Goal: Task Accomplishment & Management: Manage account settings

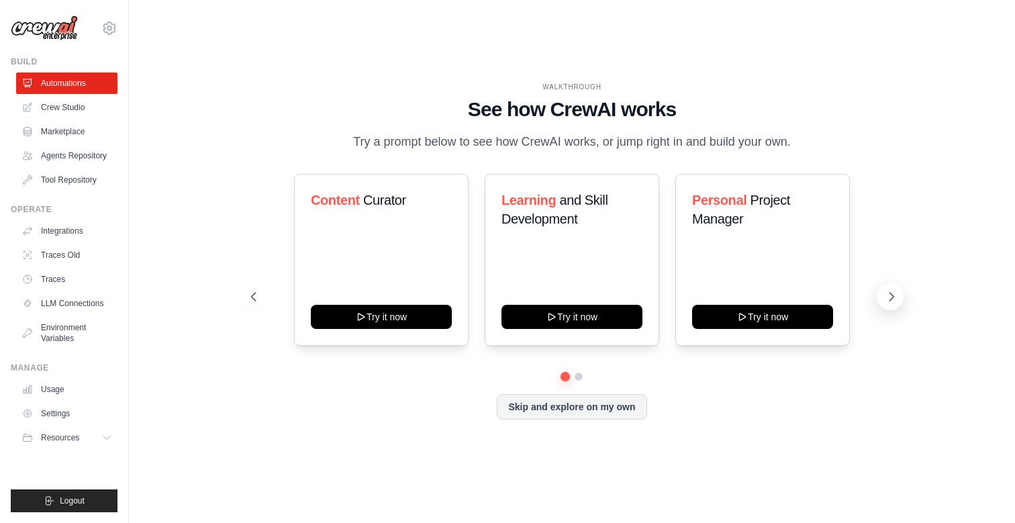
click at [886, 303] on icon at bounding box center [891, 296] width 13 height 13
click at [728, 340] on div "Personal Project Manager Try it now" at bounding box center [763, 260] width 175 height 172
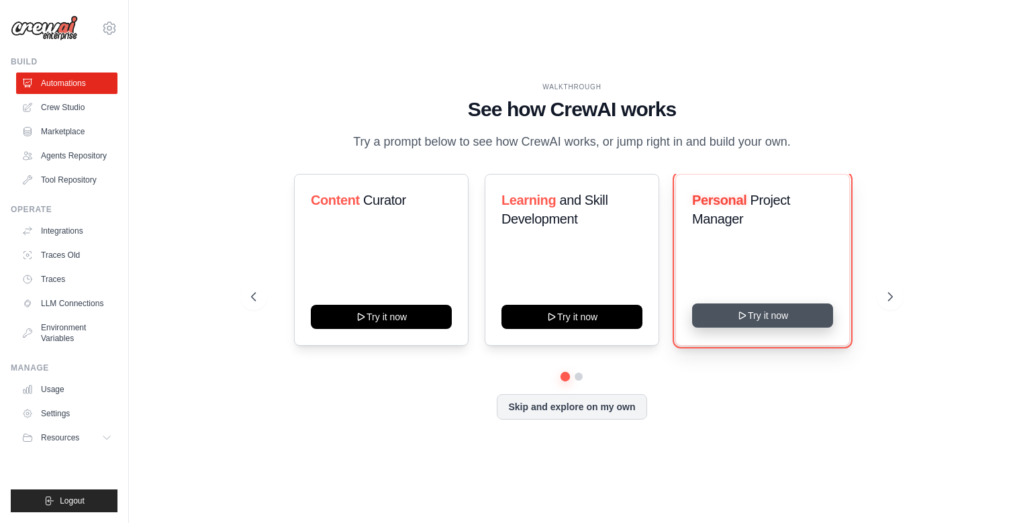
click at [739, 321] on icon at bounding box center [742, 315] width 11 height 11
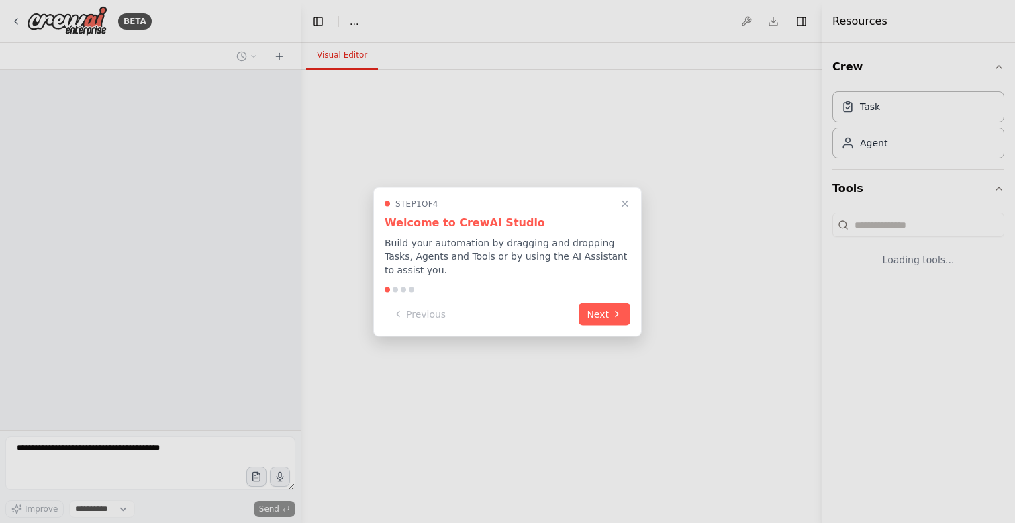
select select "****"
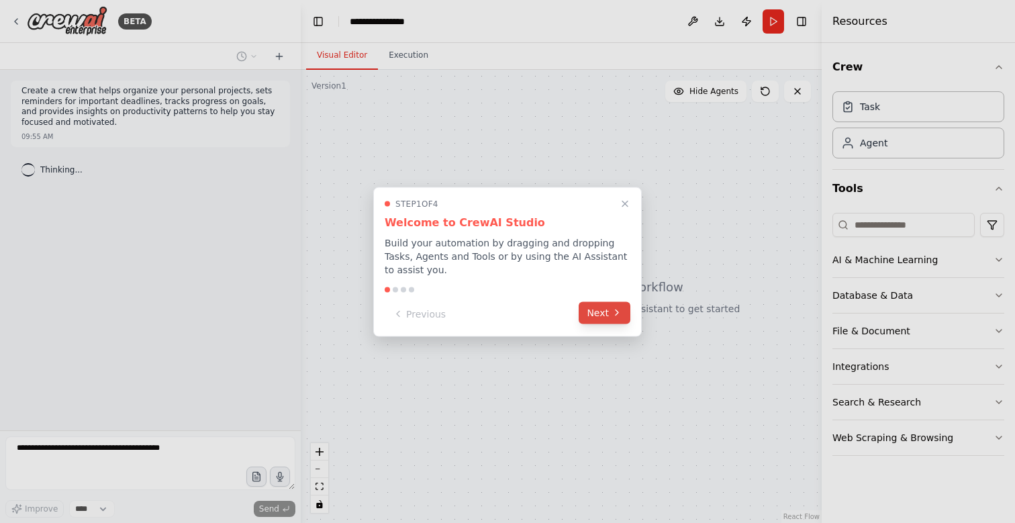
click at [606, 319] on button "Next" at bounding box center [605, 313] width 52 height 22
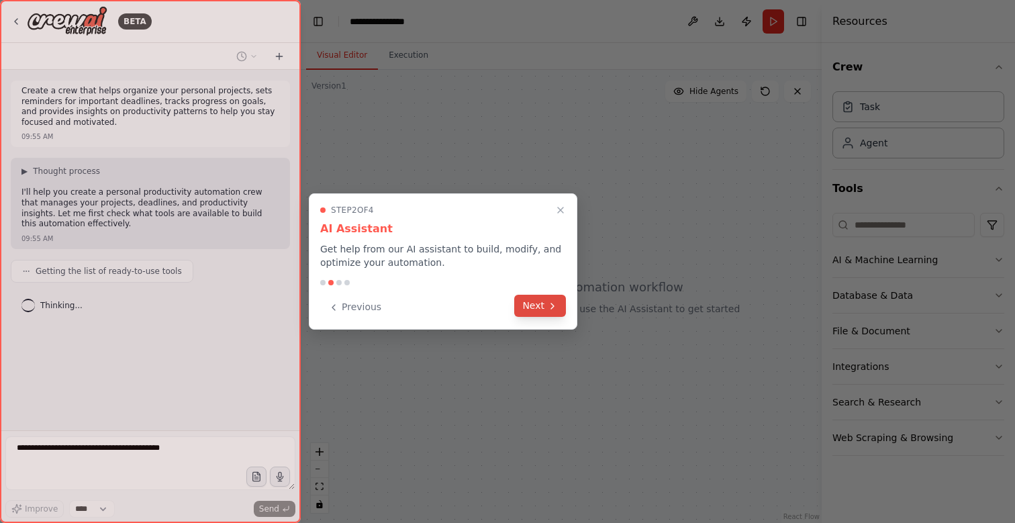
click at [533, 298] on button "Next" at bounding box center [540, 306] width 52 height 22
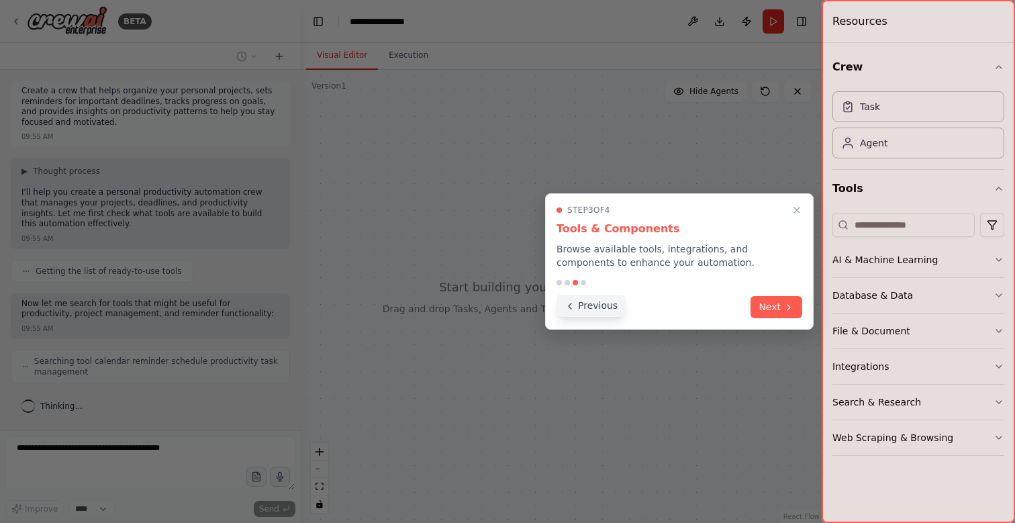
click at [586, 309] on button "Previous" at bounding box center [591, 306] width 69 height 22
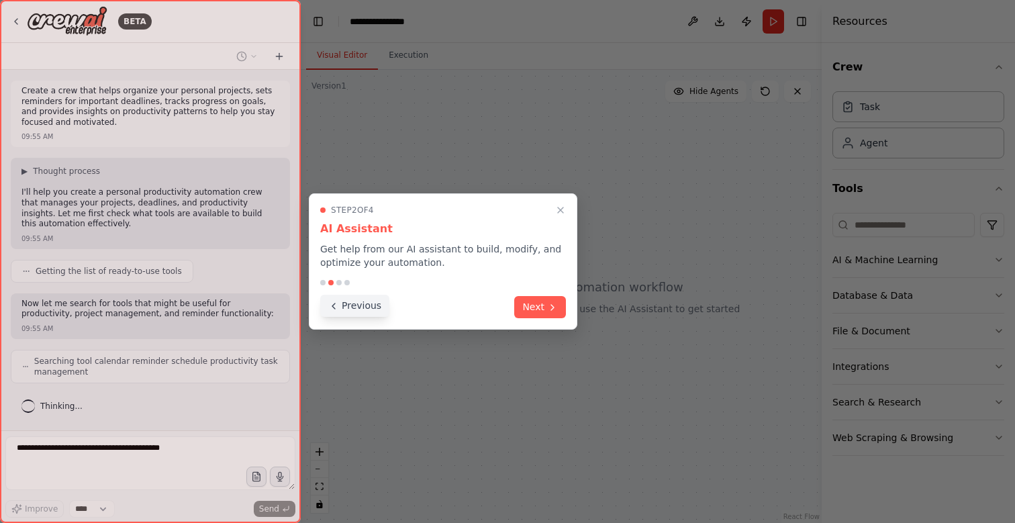
click at [338, 311] on button "Previous" at bounding box center [354, 306] width 69 height 22
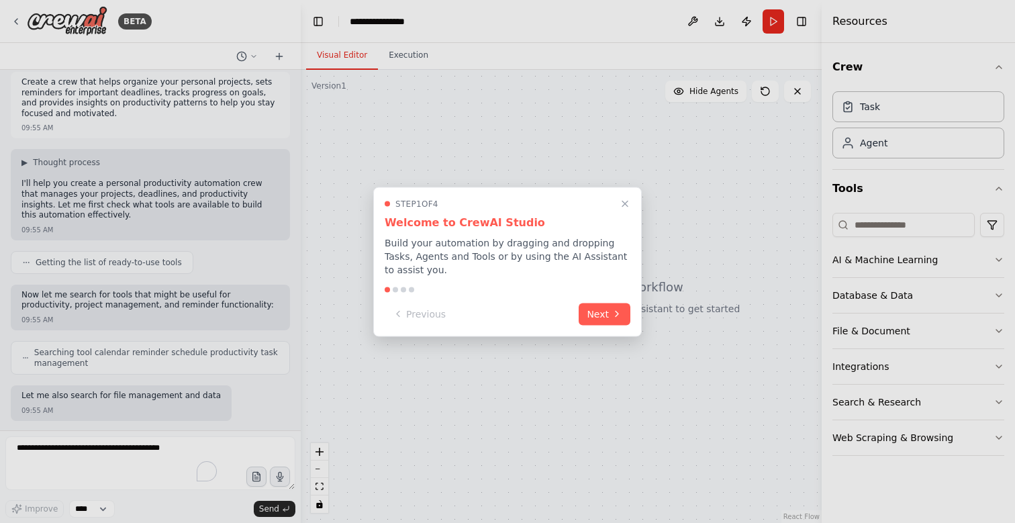
scroll to position [77, 0]
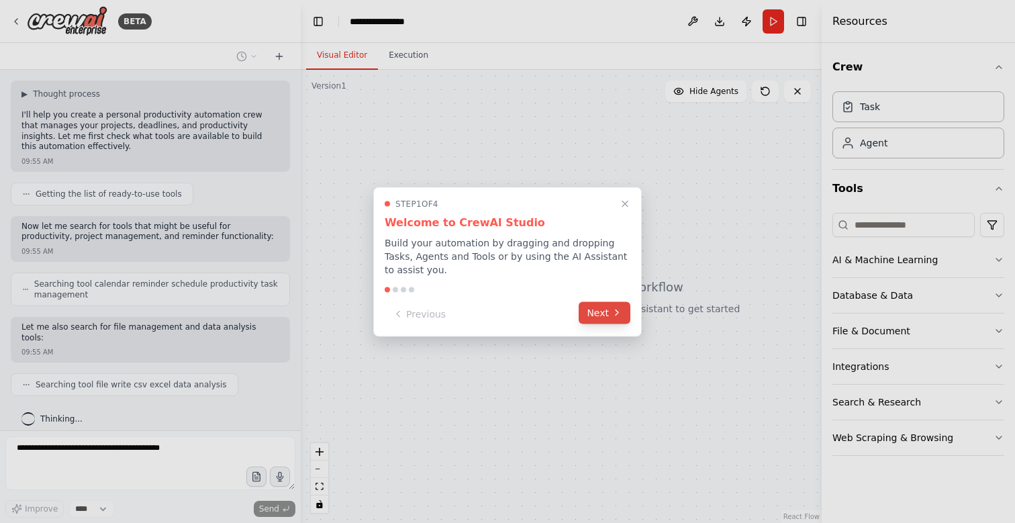
click at [601, 316] on button "Next" at bounding box center [605, 313] width 52 height 22
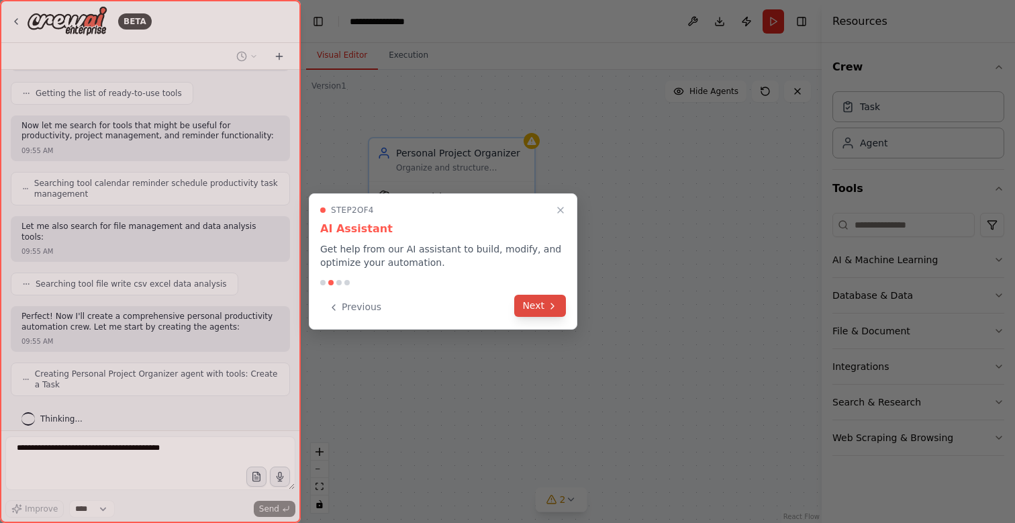
scroll to position [222, 0]
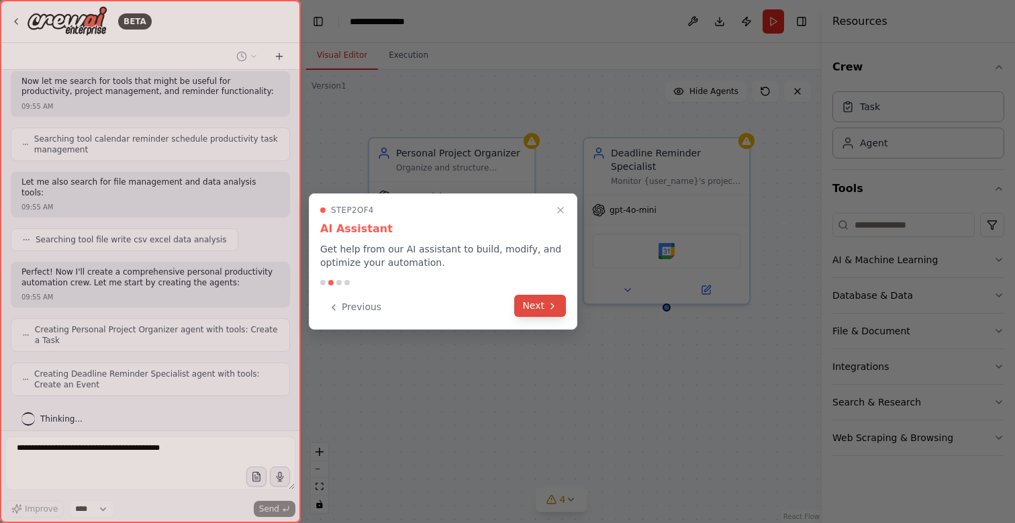
click at [549, 303] on icon at bounding box center [552, 306] width 11 height 11
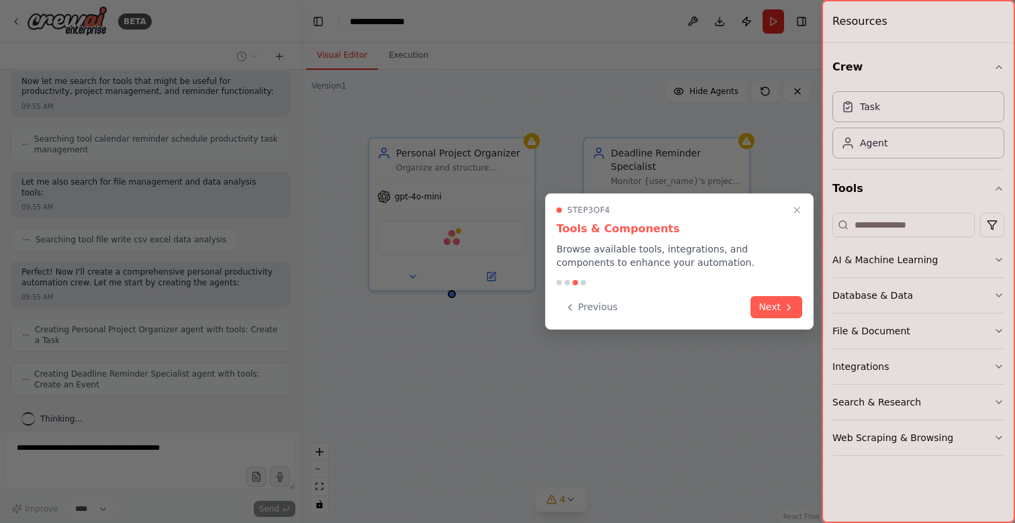
click at [778, 316] on button "Next" at bounding box center [777, 307] width 52 height 22
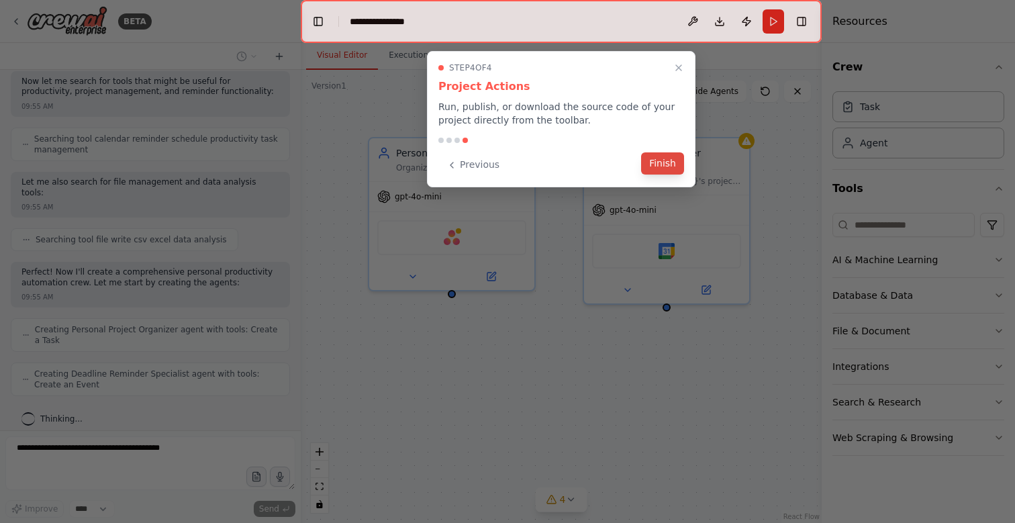
scroll to position [267, 0]
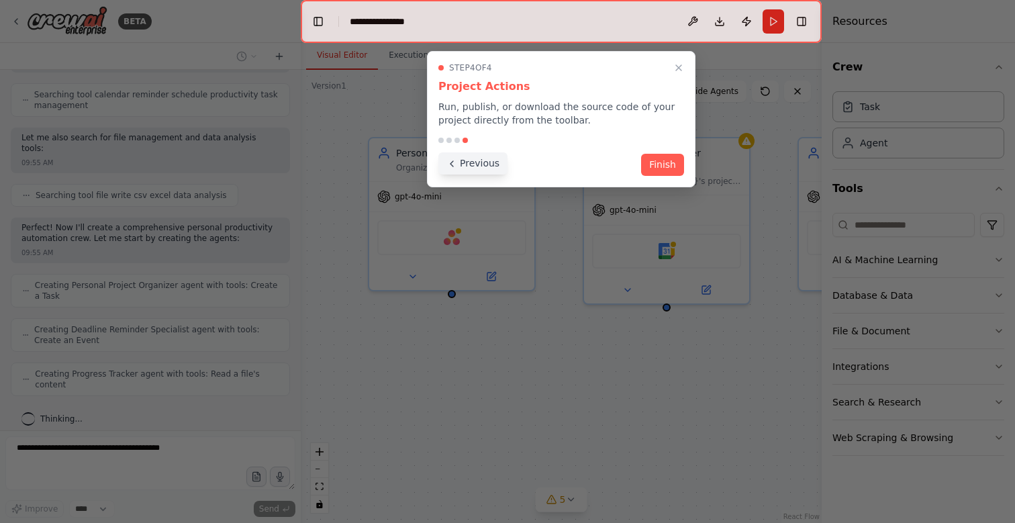
click at [478, 163] on button "Previous" at bounding box center [473, 163] width 69 height 22
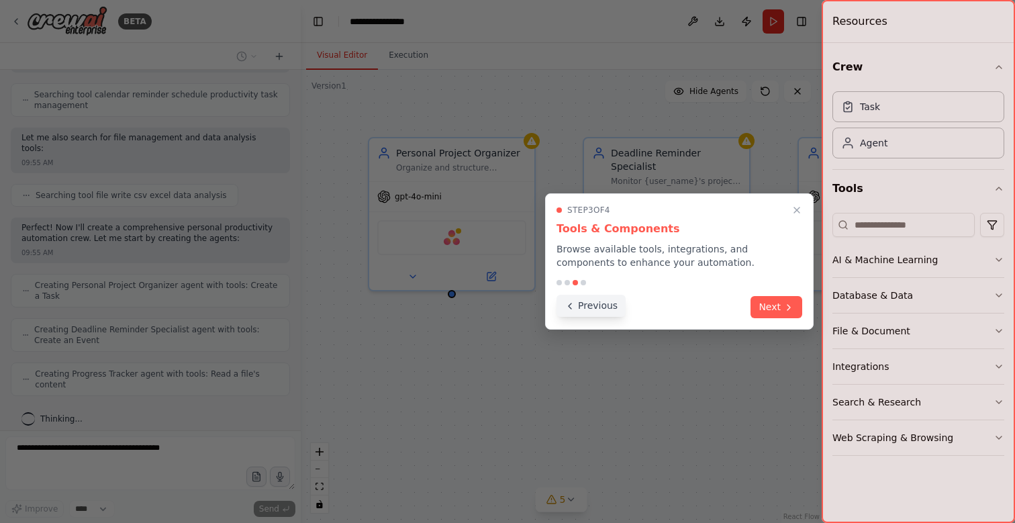
click at [597, 312] on button "Previous" at bounding box center [591, 306] width 69 height 22
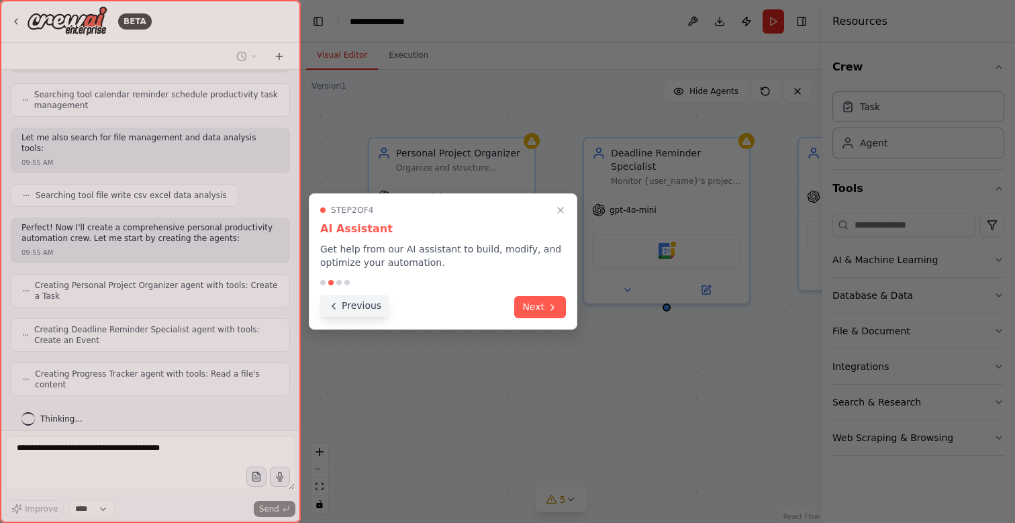
click at [371, 304] on button "Previous" at bounding box center [354, 306] width 69 height 22
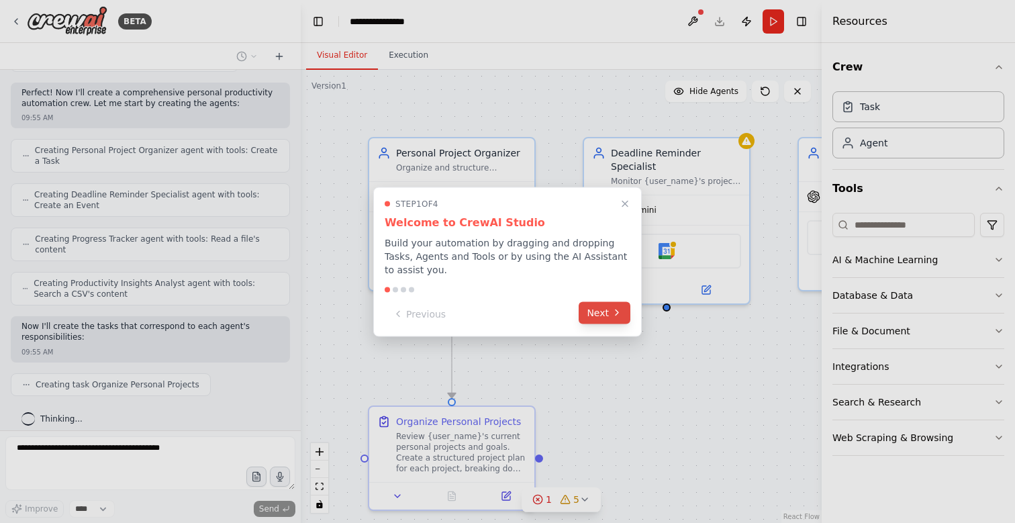
scroll to position [435, 0]
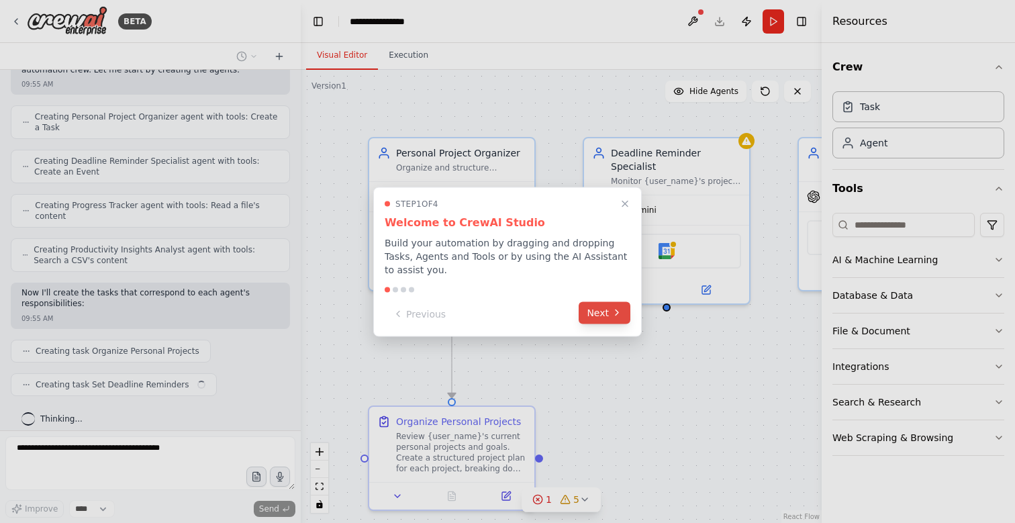
click at [608, 313] on button "Next" at bounding box center [605, 313] width 52 height 22
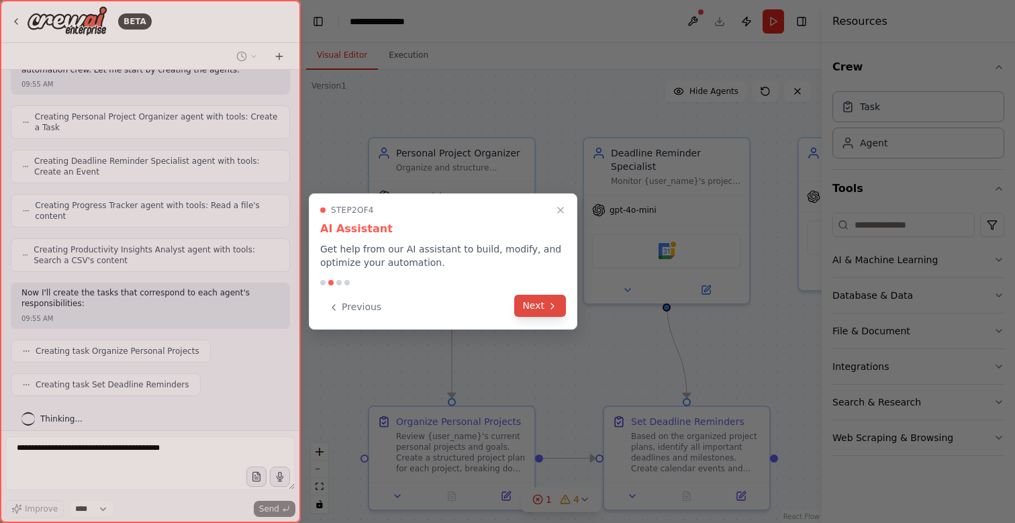
click at [540, 306] on button "Next" at bounding box center [540, 306] width 52 height 22
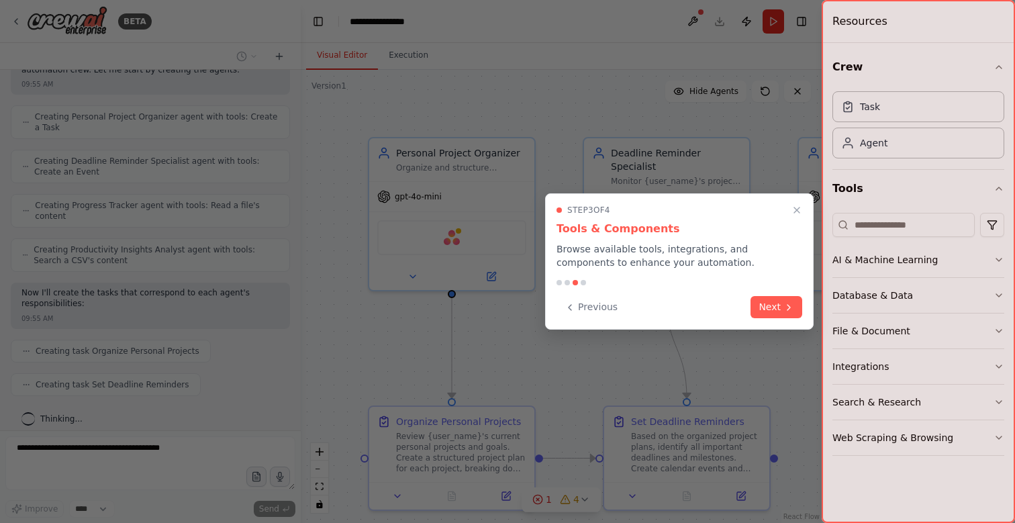
scroll to position [469, 0]
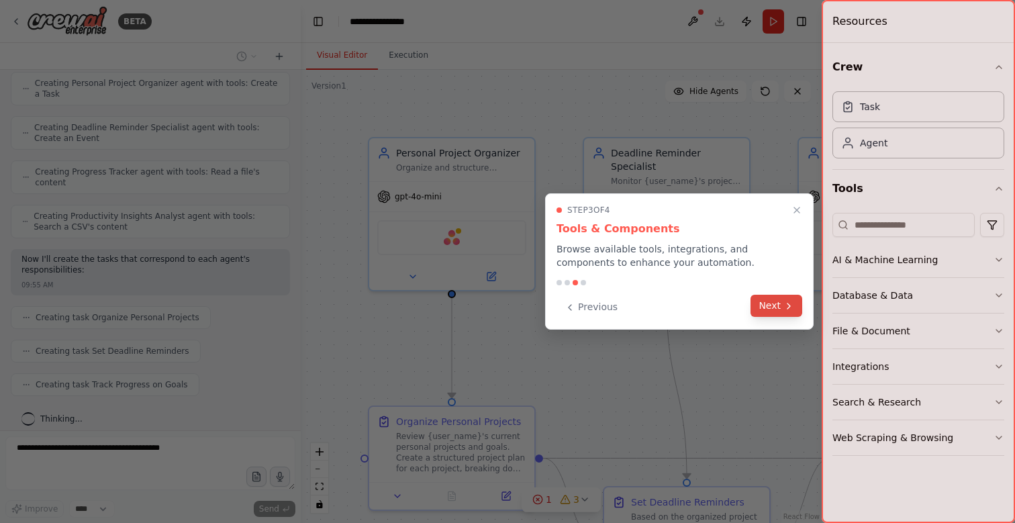
click at [770, 310] on button "Next" at bounding box center [777, 306] width 52 height 22
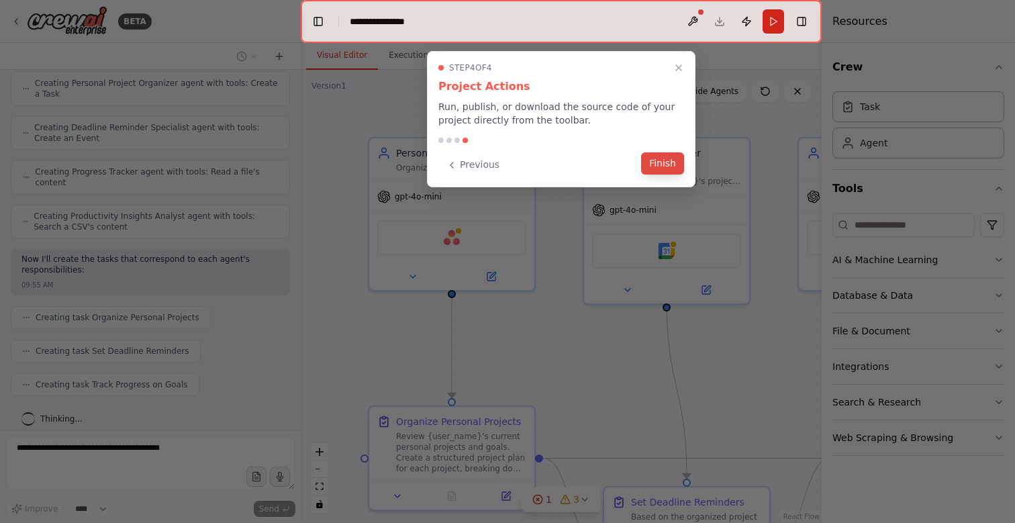
click at [665, 165] on button "Finish" at bounding box center [662, 163] width 43 height 22
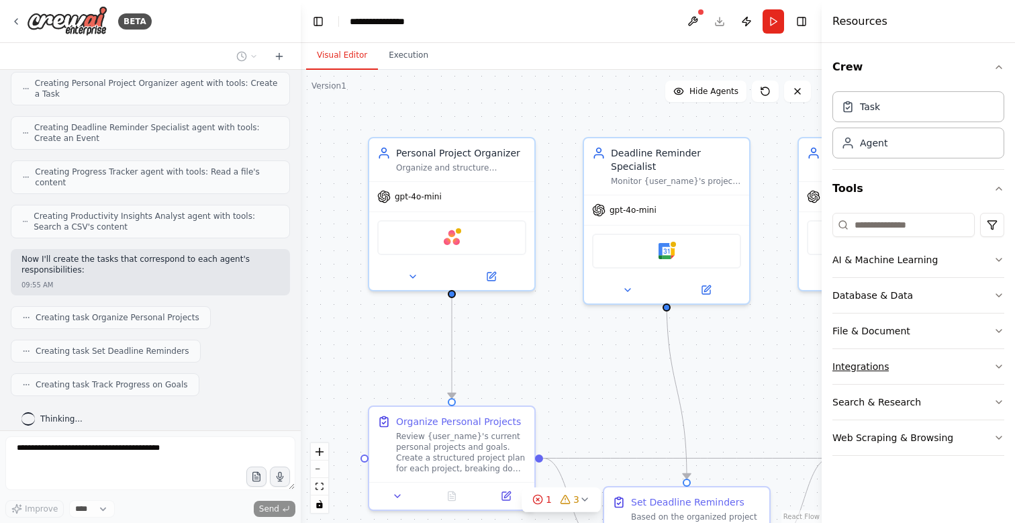
click at [872, 366] on div "Integrations" at bounding box center [861, 366] width 56 height 13
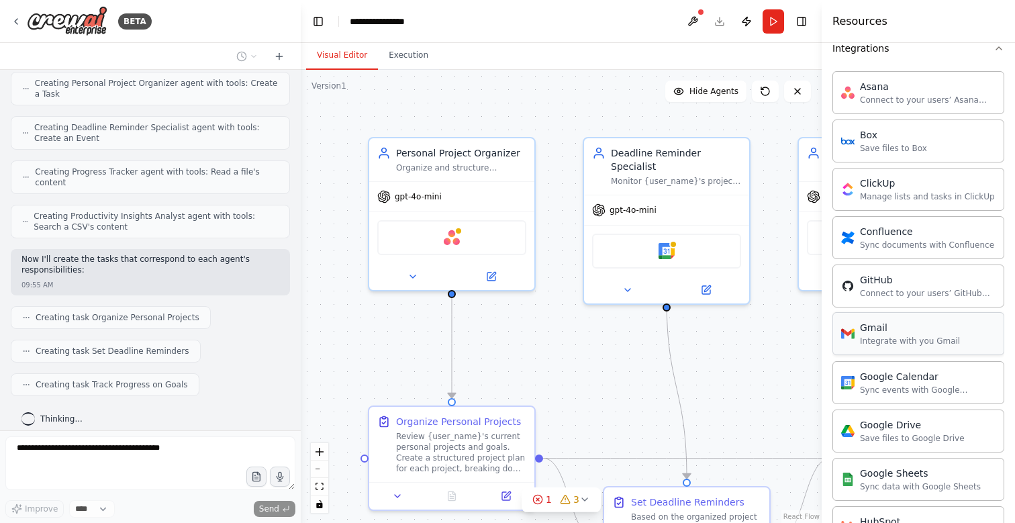
scroll to position [502, 0]
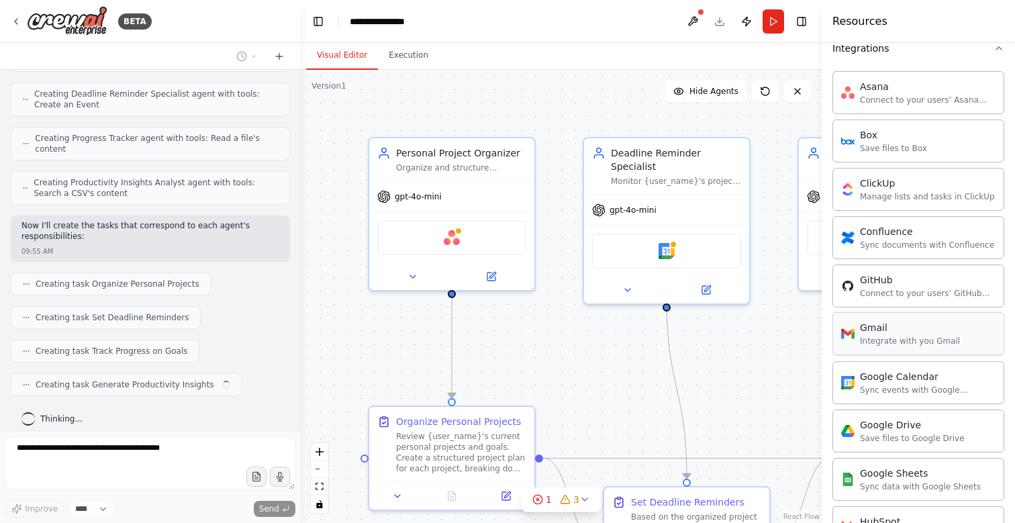
click at [889, 340] on div "Integrate with you Gmail" at bounding box center [910, 341] width 100 height 11
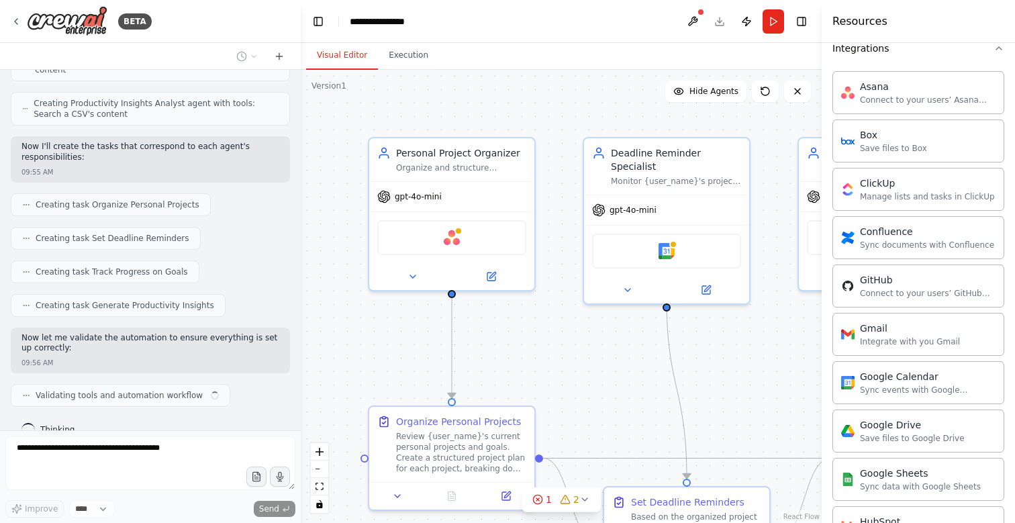
scroll to position [592, 0]
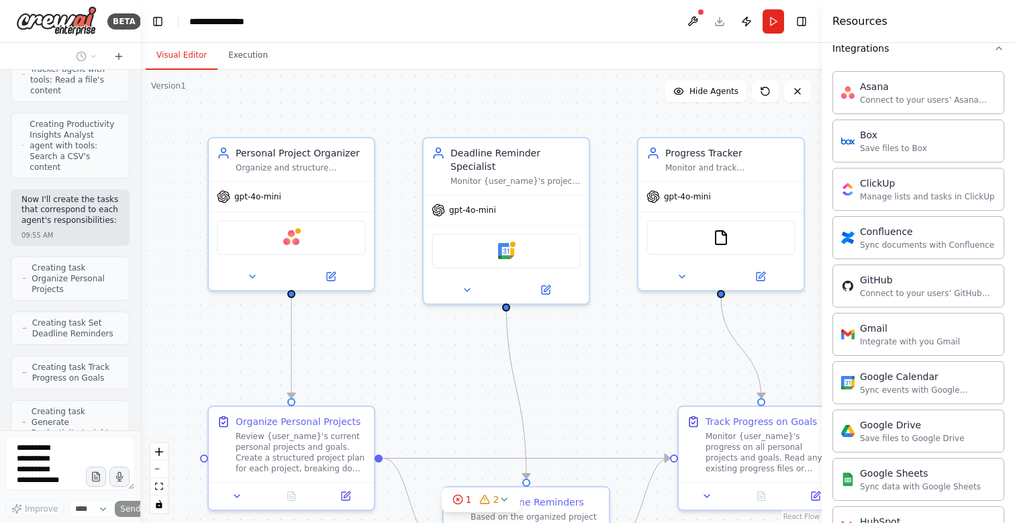
drag, startPoint x: 299, startPoint y: 244, endPoint x: 58, endPoint y: 244, distance: 241.1
click at [58, 245] on div "BETA Create a crew that helps organize your personal projects, sets reminders f…" at bounding box center [70, 261] width 140 height 523
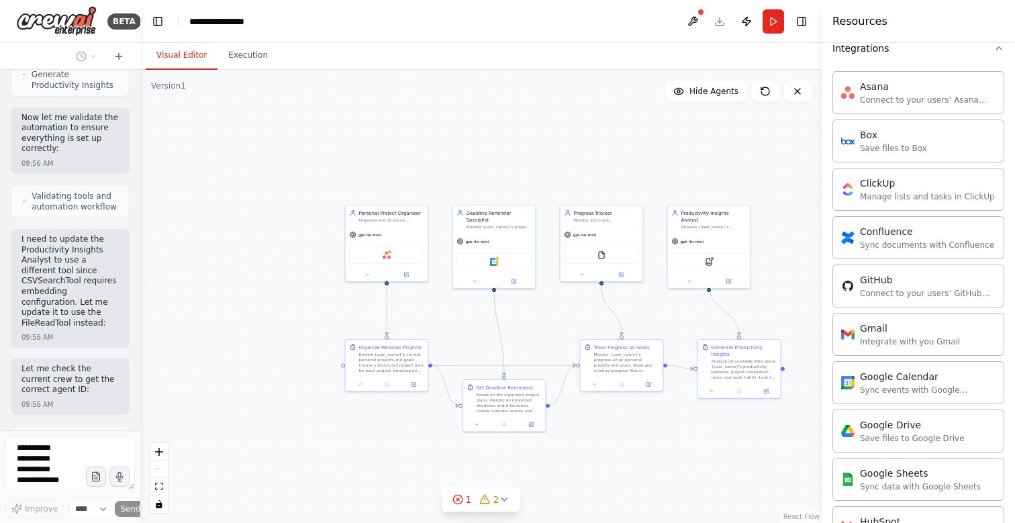
scroll to position [1258, 0]
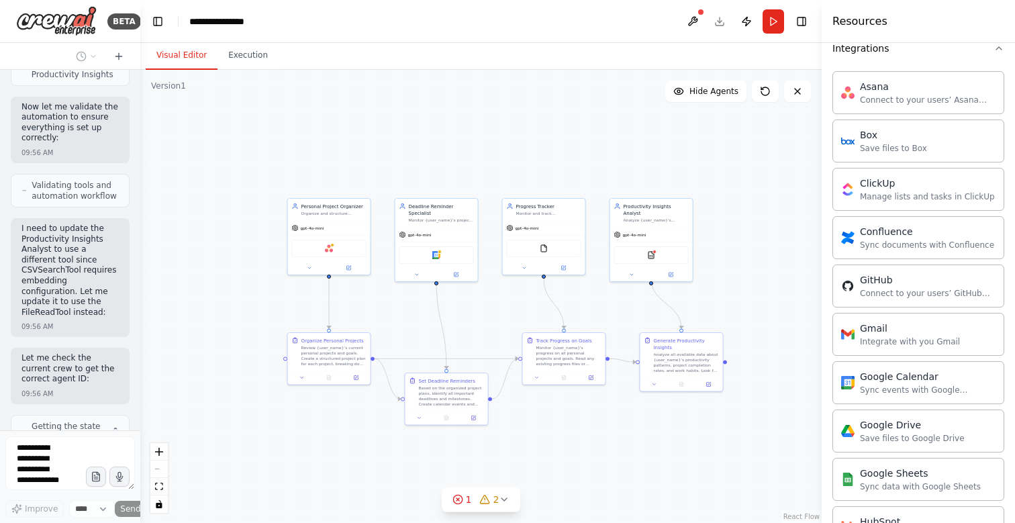
drag, startPoint x: 560, startPoint y: 326, endPoint x: 487, endPoint y: 313, distance: 74.4
click at [487, 313] on div ".deletable-edge-delete-btn { width: 20px; height: 20px; border: 0px solid #ffff…" at bounding box center [481, 296] width 682 height 453
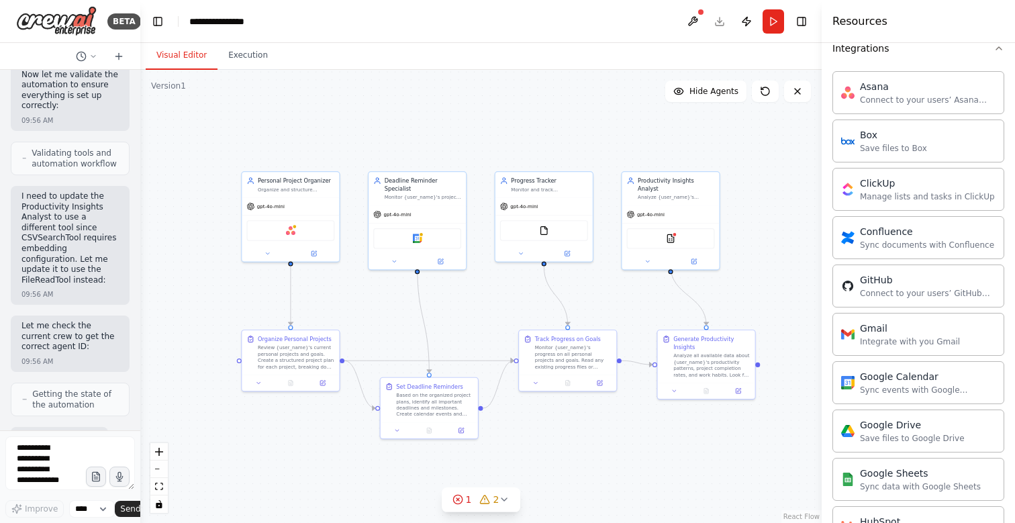
scroll to position [1412, 0]
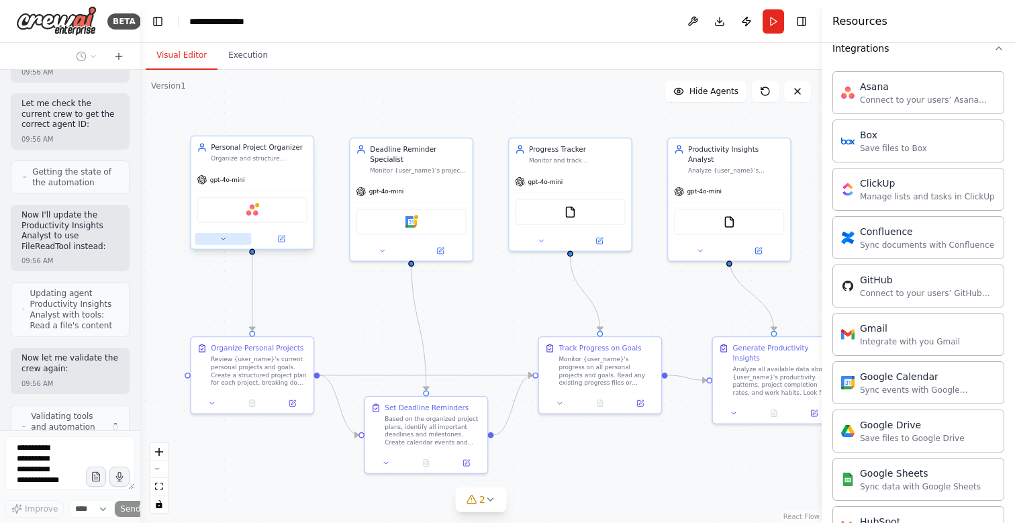
click at [220, 237] on icon at bounding box center [223, 239] width 8 height 8
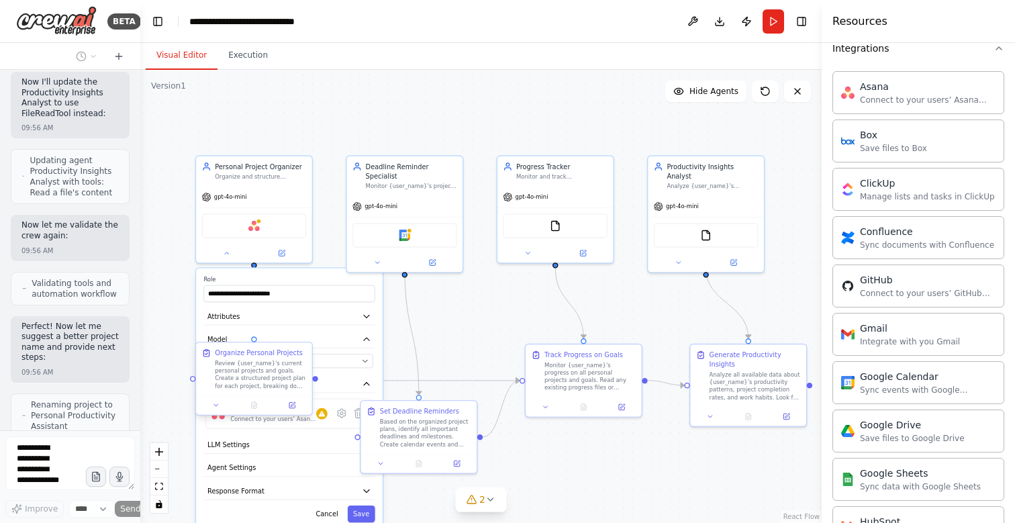
scroll to position [1634, 0]
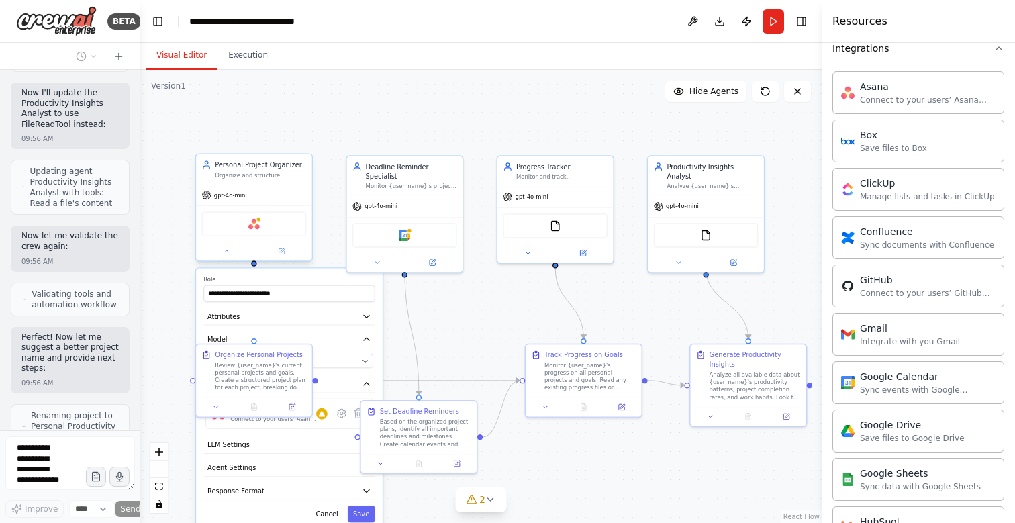
click at [280, 170] on div "Personal Project Organizer Organize and structure {user_name}'s personal projec…" at bounding box center [260, 169] width 91 height 19
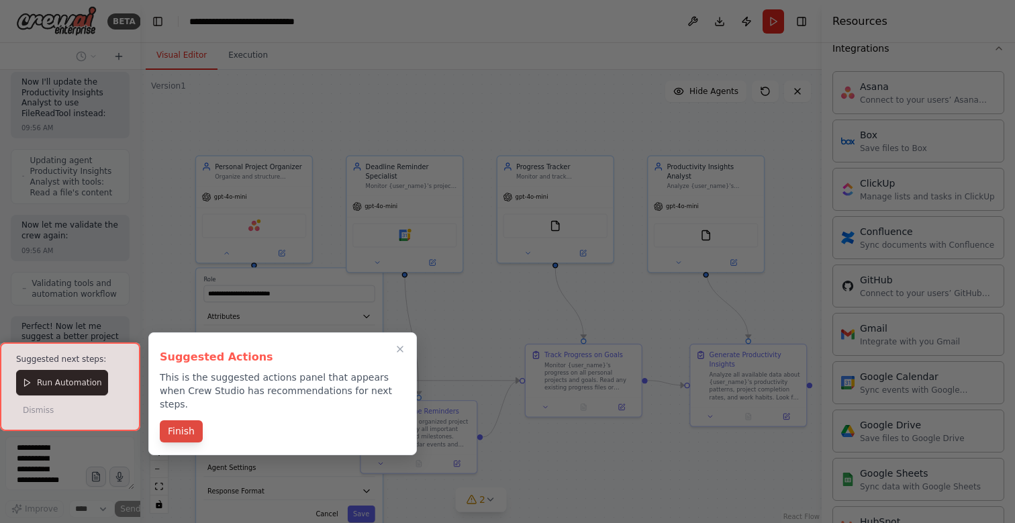
click at [184, 420] on button "Finish" at bounding box center [181, 431] width 43 height 22
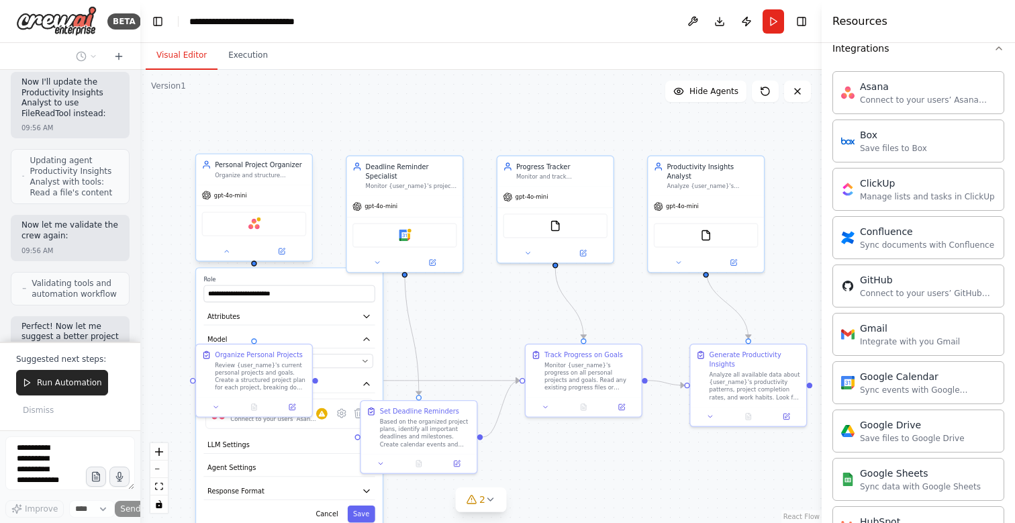
click at [289, 174] on div "Organize and structure {user_name}'s personal projects by creating clear projec…" at bounding box center [260, 174] width 91 height 7
click at [307, 140] on button at bounding box center [301, 140] width 17 height 17
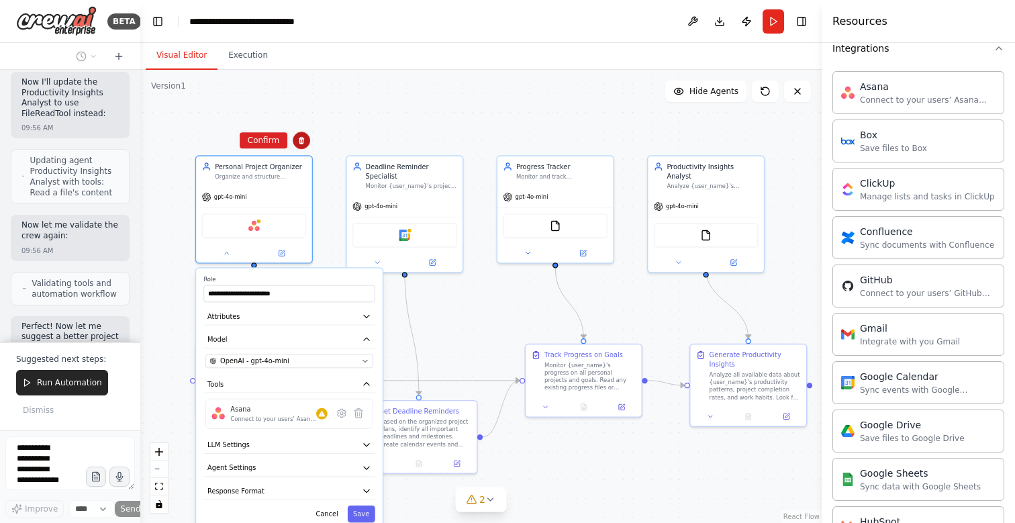
click at [302, 140] on icon at bounding box center [301, 140] width 5 height 7
click at [296, 140] on button at bounding box center [301, 140] width 17 height 17
click at [267, 144] on button "Confirm" at bounding box center [264, 140] width 48 height 16
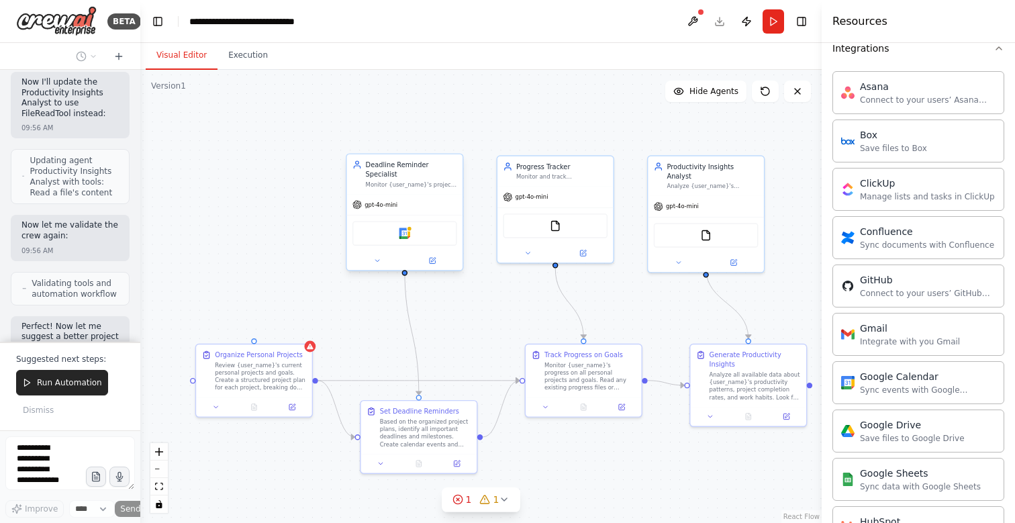
click at [451, 168] on div "Deadline Reminder Specialist" at bounding box center [411, 169] width 91 height 19
click at [452, 148] on button at bounding box center [451, 140] width 17 height 17
click at [415, 143] on button "Confirm" at bounding box center [414, 140] width 48 height 16
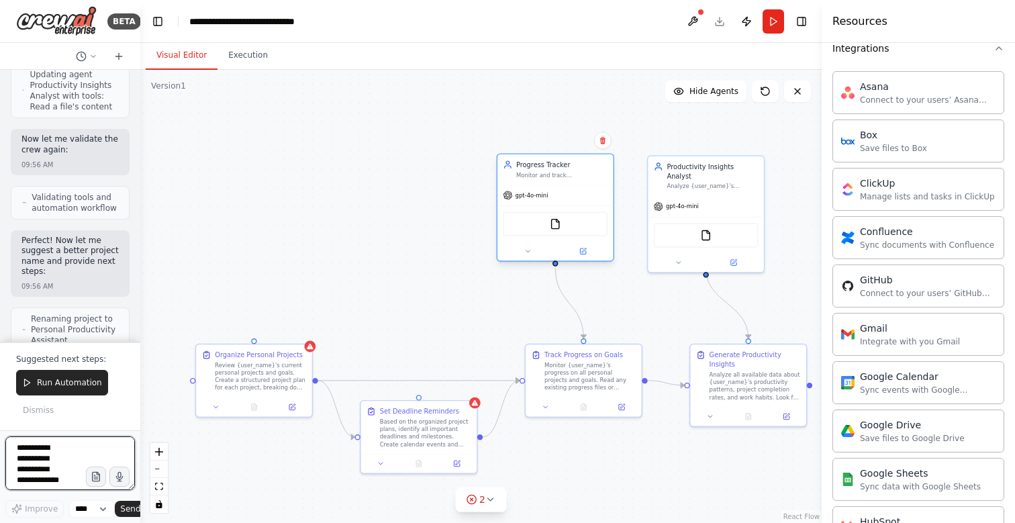
click at [600, 158] on div "Progress Tracker Monitor and track {user_name}'s progress on personal goals and…" at bounding box center [556, 169] width 116 height 30
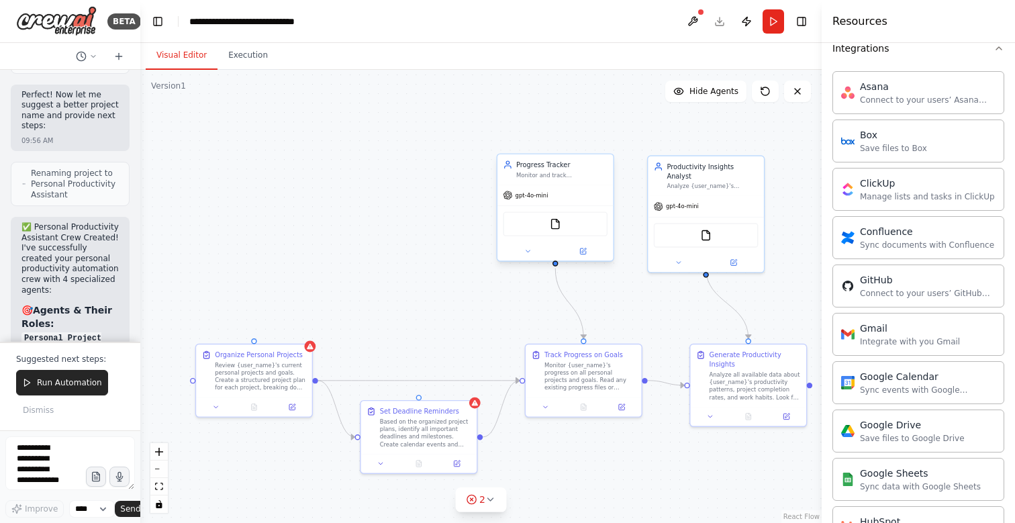
click at [590, 178] on div "Monitor and track {user_name}'s progress on personal goals and projects, docume…" at bounding box center [561, 174] width 91 height 7
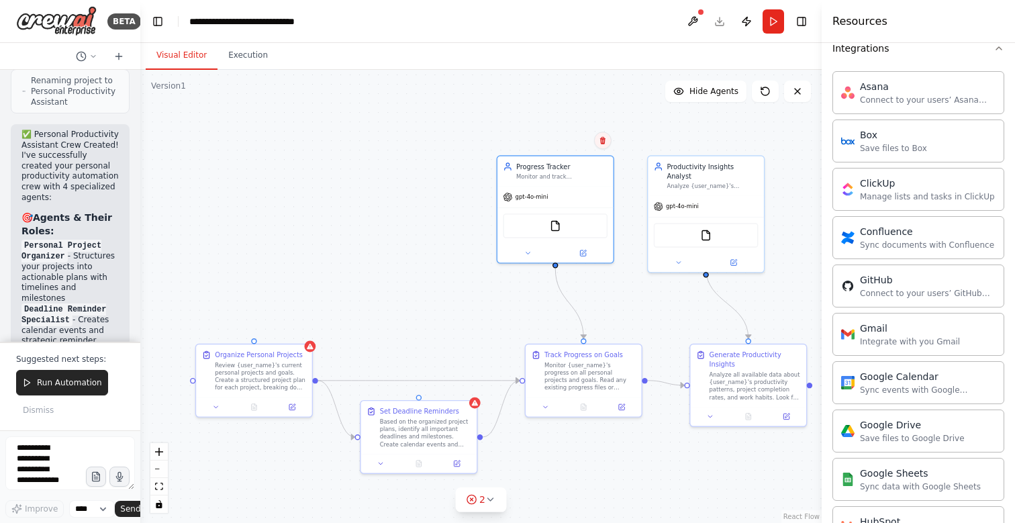
click at [603, 142] on icon at bounding box center [602, 140] width 5 height 7
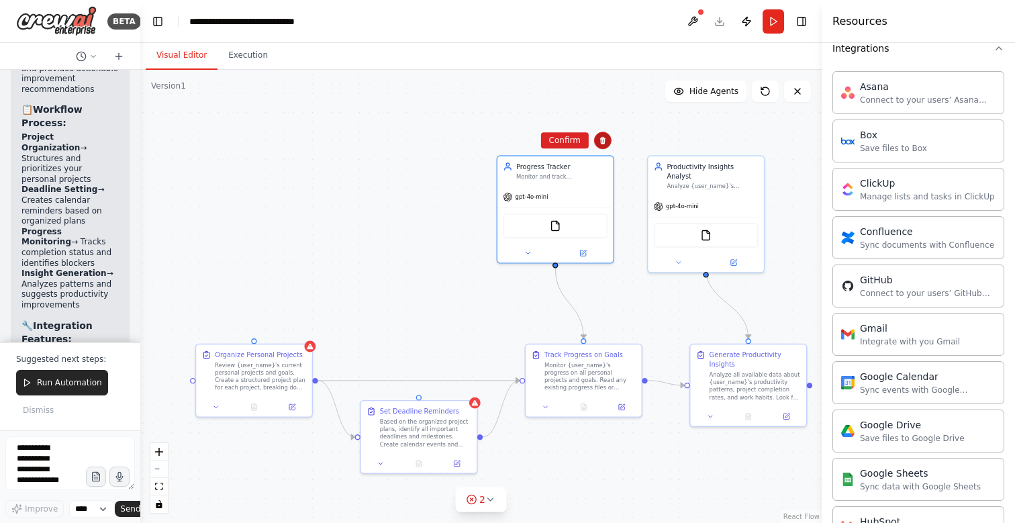
click at [597, 138] on button at bounding box center [602, 140] width 17 height 17
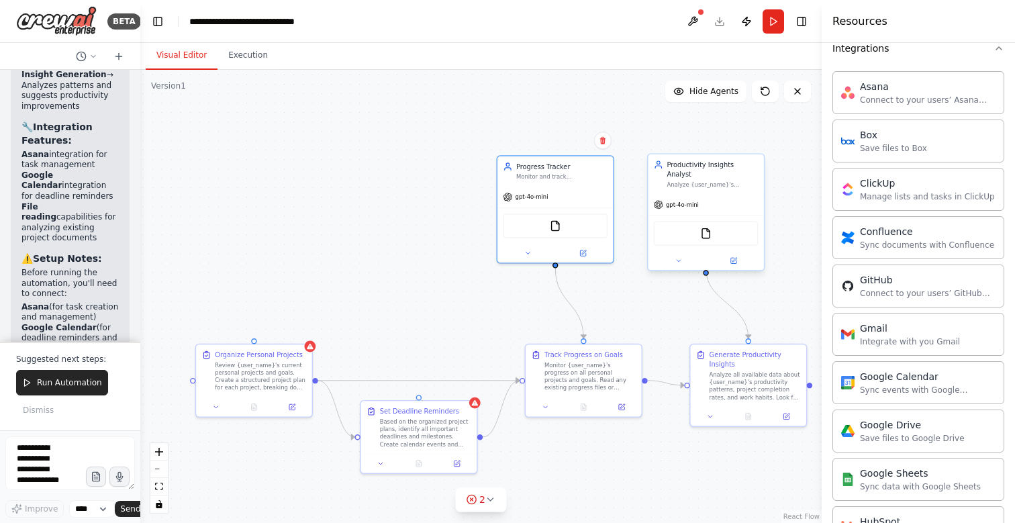
click at [750, 165] on div "Productivity Insights Analyst" at bounding box center [712, 169] width 91 height 19
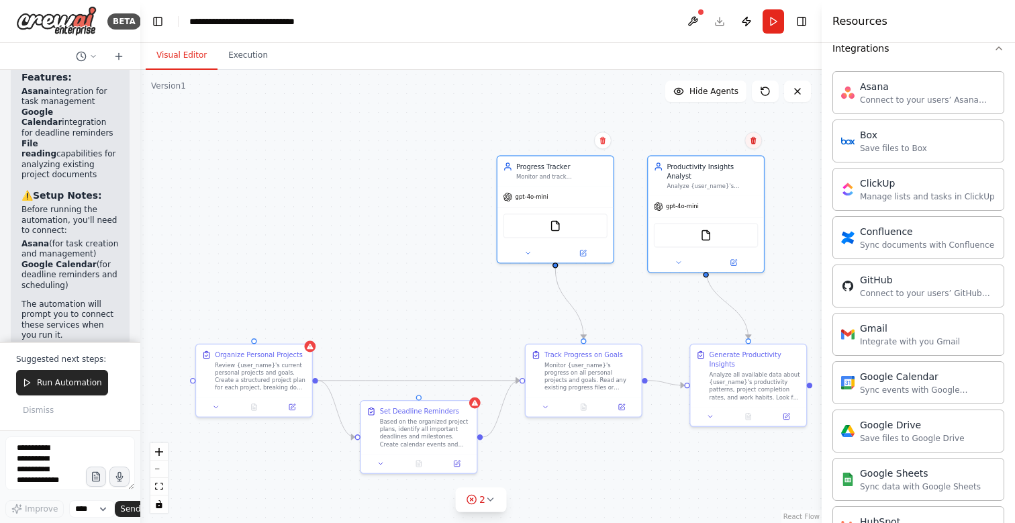
scroll to position [2609, 0]
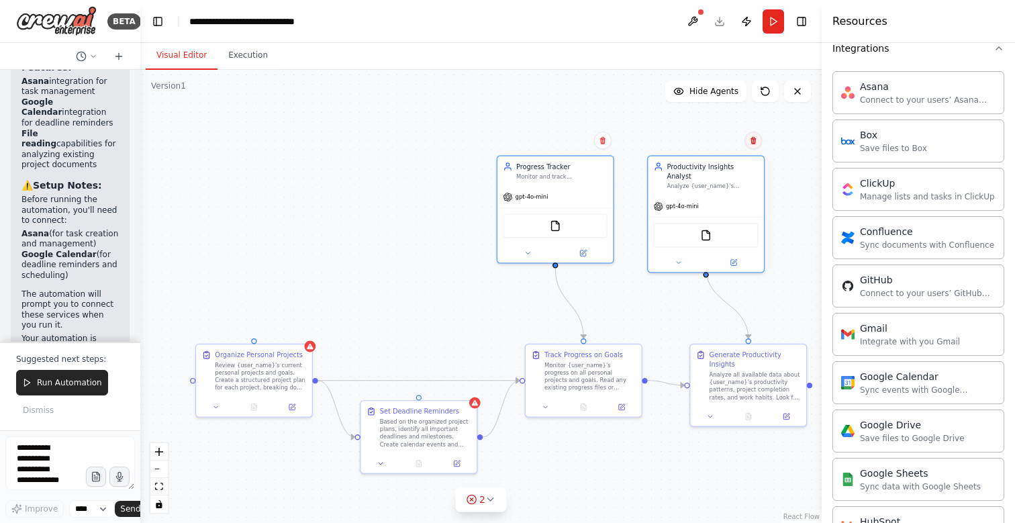
click at [754, 141] on icon at bounding box center [753, 140] width 8 height 8
click at [725, 140] on button "Confirm" at bounding box center [716, 140] width 48 height 16
click at [601, 139] on icon at bounding box center [602, 140] width 5 height 7
click at [574, 144] on button "Confirm" at bounding box center [565, 140] width 48 height 16
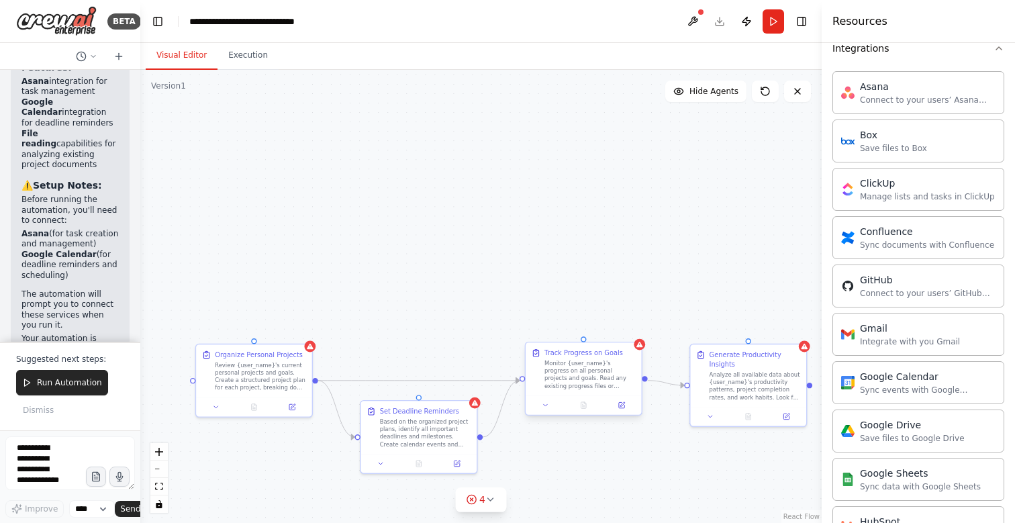
click at [615, 381] on div "Monitor {user_name}'s progress on all personal projects and goals. Read any exi…" at bounding box center [590, 375] width 91 height 30
click at [462, 426] on div "Based on the organized project plans, identify all important deadlines and mile…" at bounding box center [425, 431] width 91 height 30
click at [267, 388] on div "Review {user_name}'s current personal projects and goals. Create a structured p…" at bounding box center [260, 375] width 91 height 30
click at [727, 398] on div "Analyze all available data about {user_name}'s productivity patterns, project c…" at bounding box center [755, 384] width 91 height 30
click at [627, 328] on icon at bounding box center [631, 330] width 8 height 8
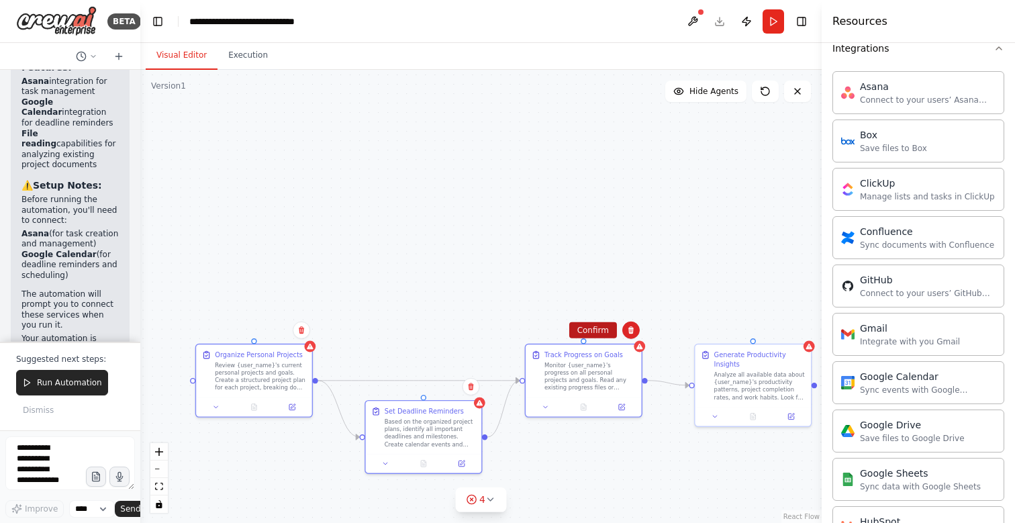
click at [591, 329] on button "Confirm" at bounding box center [593, 330] width 48 height 16
click at [467, 390] on button at bounding box center [470, 386] width 17 height 17
click at [428, 389] on button "Confirm" at bounding box center [432, 387] width 48 height 16
click at [600, 323] on button "Confirm" at bounding box center [593, 330] width 48 height 16
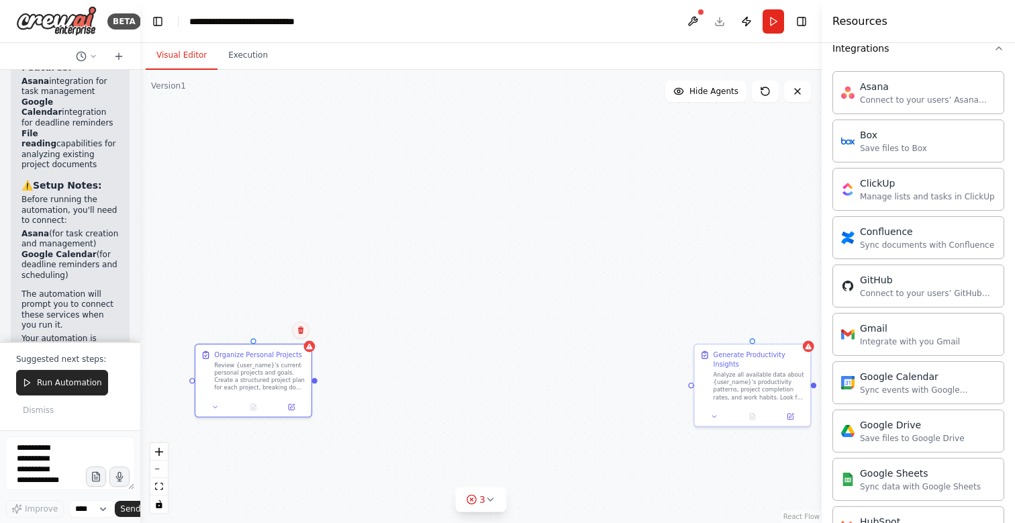
click at [297, 329] on icon at bounding box center [301, 330] width 8 height 8
click at [263, 328] on button "Confirm" at bounding box center [263, 330] width 48 height 16
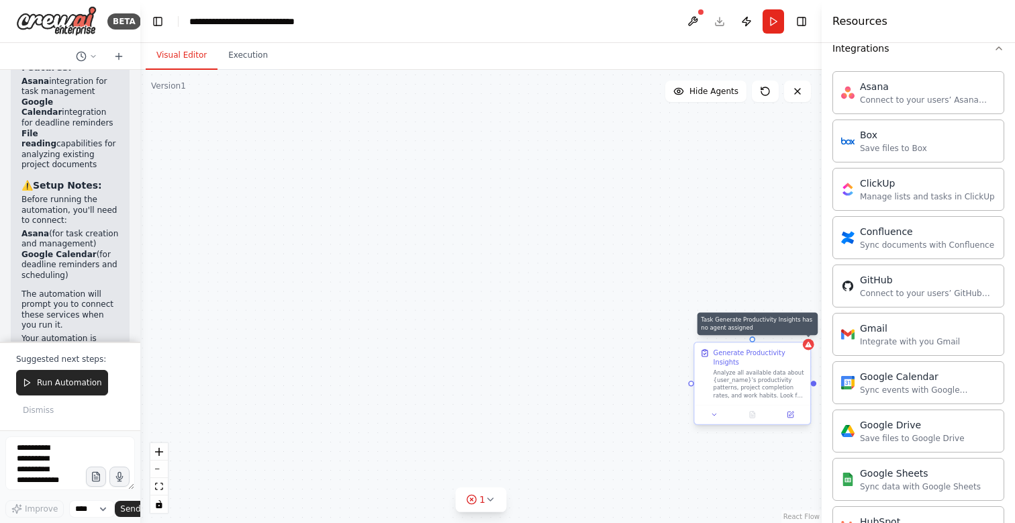
click at [803, 343] on div at bounding box center [808, 344] width 11 height 11
click at [795, 321] on div "Confirm" at bounding box center [799, 330] width 23 height 23
click at [804, 333] on icon at bounding box center [800, 330] width 8 height 8
click at [751, 334] on button "Confirm" at bounding box center [762, 330] width 48 height 16
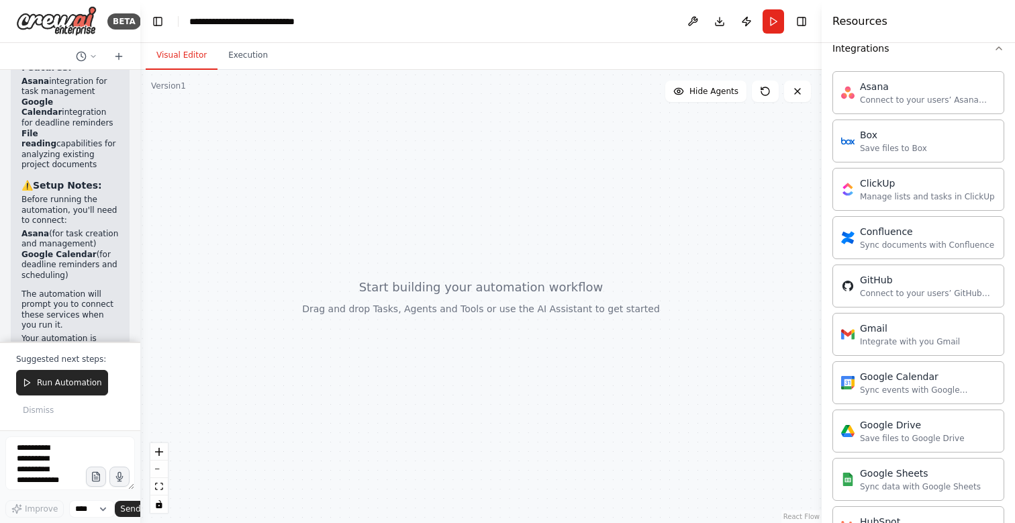
scroll to position [12, 0]
click at [50, 477] on textarea "To enrich screen reader interactions, please activate Accessibility in Grammarl…" at bounding box center [70, 463] width 130 height 54
drag, startPoint x: 878, startPoint y: 337, endPoint x: 886, endPoint y: 332, distance: 10.3
click at [876, 340] on div "Integrate with you Gmail" at bounding box center [910, 341] width 100 height 11
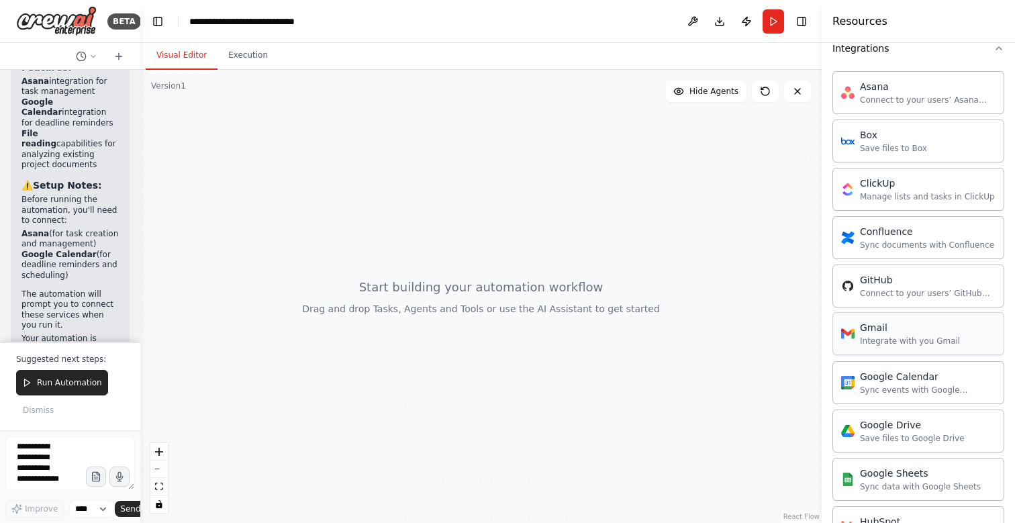
click at [876, 340] on div "Integrate with you Gmail" at bounding box center [910, 341] width 100 height 11
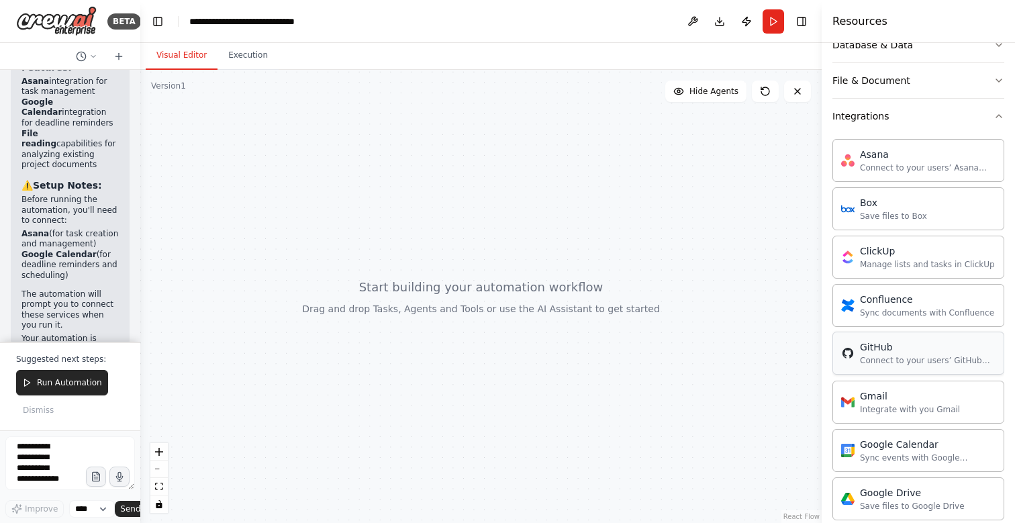
scroll to position [240, 0]
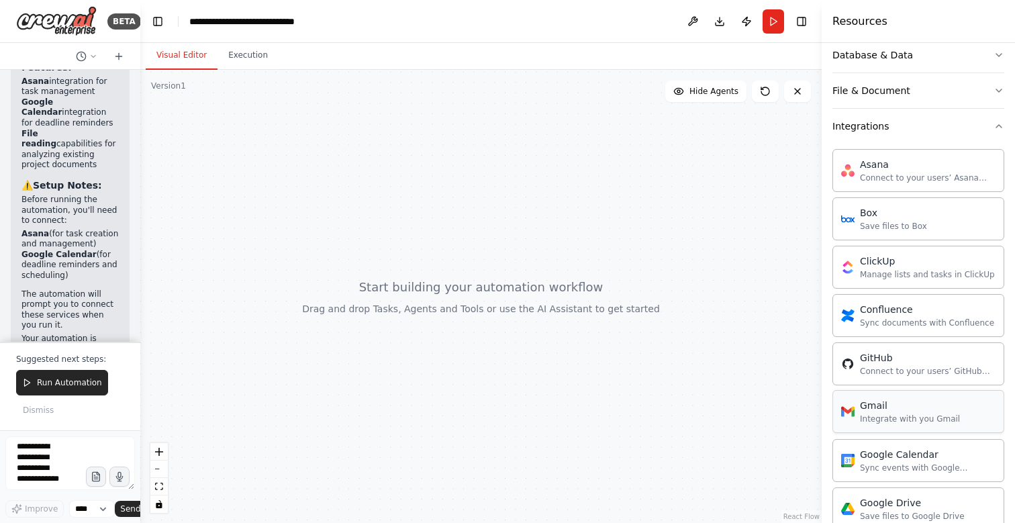
click at [888, 394] on div "Gmail Integrate with you Gmail" at bounding box center [919, 411] width 172 height 43
click at [886, 424] on div "Gmail Integrate with you Gmail" at bounding box center [919, 411] width 172 height 43
click at [58, 463] on textarea "To enrich screen reader interactions, please activate Accessibility in Grammarl…" at bounding box center [70, 463] width 130 height 54
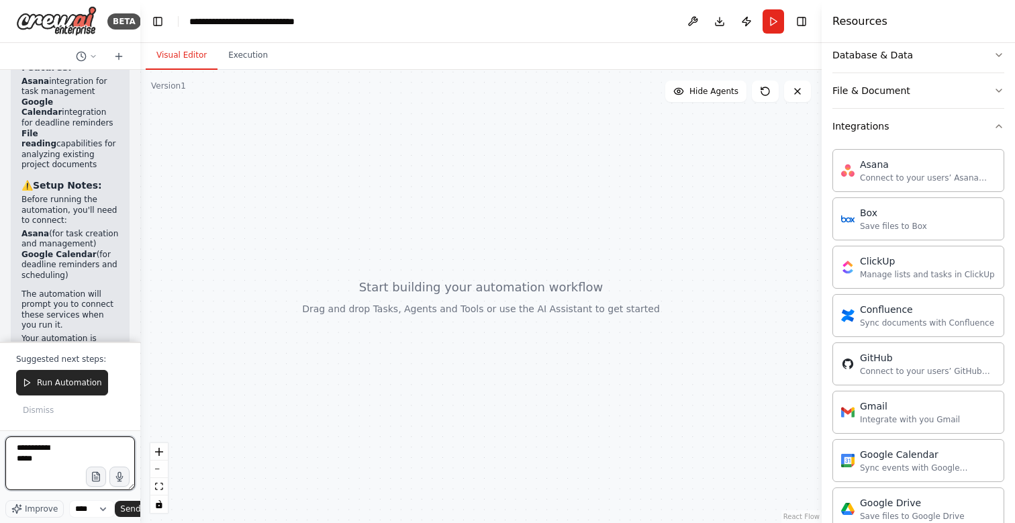
paste textarea "**********"
type textarea "**********"
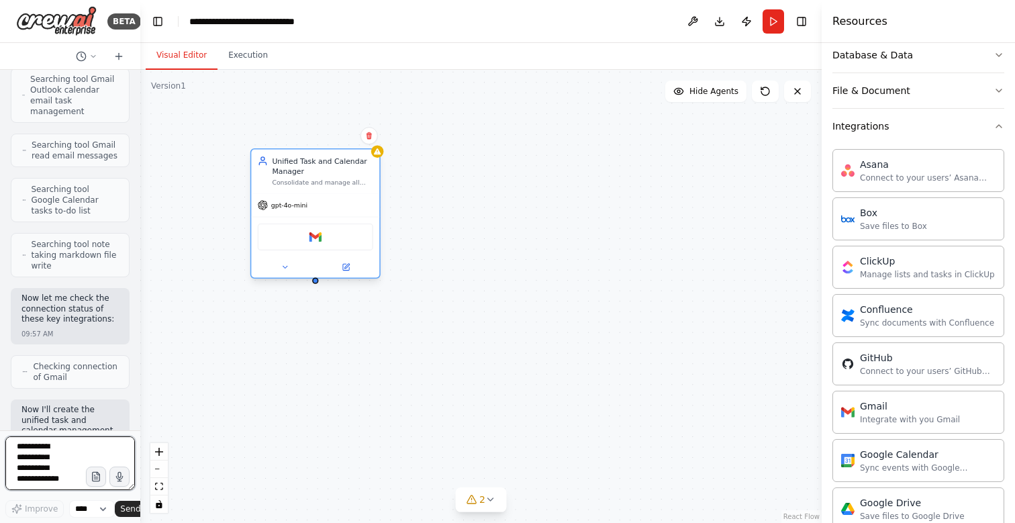
scroll to position [3325, 0]
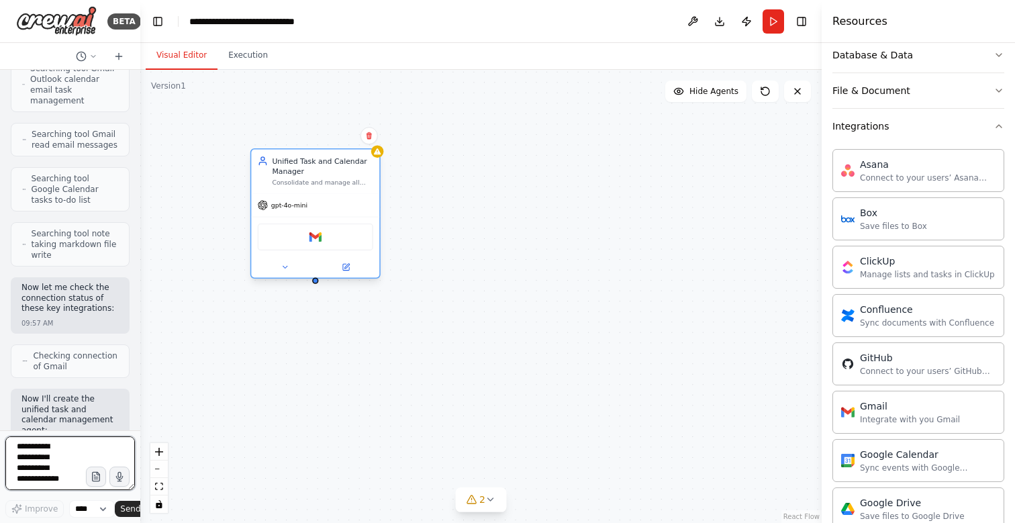
drag, startPoint x: 223, startPoint y: 193, endPoint x: 332, endPoint y: 193, distance: 109.5
click at [332, 193] on div "gpt-4o-mini Gmail" at bounding box center [315, 235] width 128 height 85
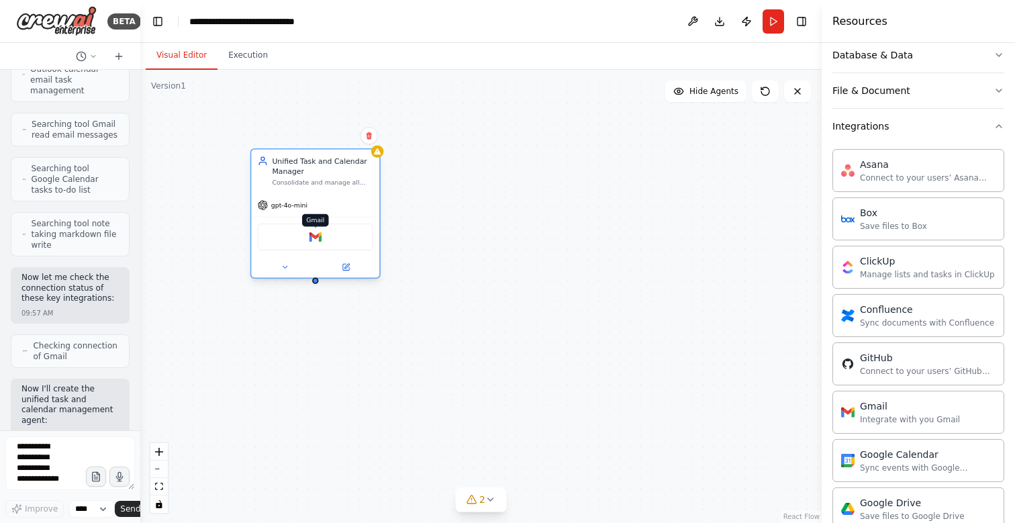
click at [312, 241] on img at bounding box center [315, 237] width 13 height 13
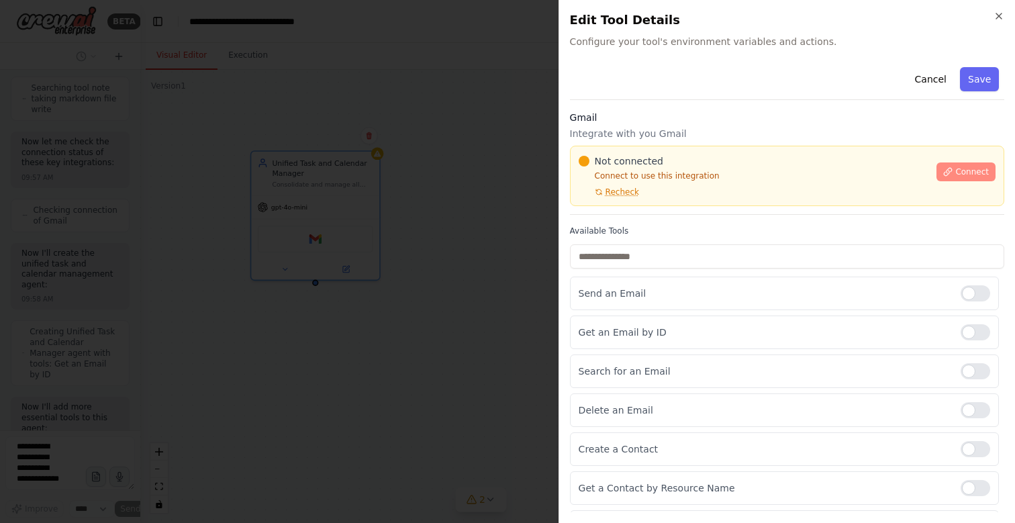
click at [968, 166] on button "Connect" at bounding box center [966, 172] width 59 height 19
click at [674, 152] on div "Not connected Connect to use this integration Recheck Connect" at bounding box center [787, 176] width 434 height 60
click at [646, 146] on div "Not connected Connect to use this integration Recheck Connect" at bounding box center [787, 176] width 434 height 60
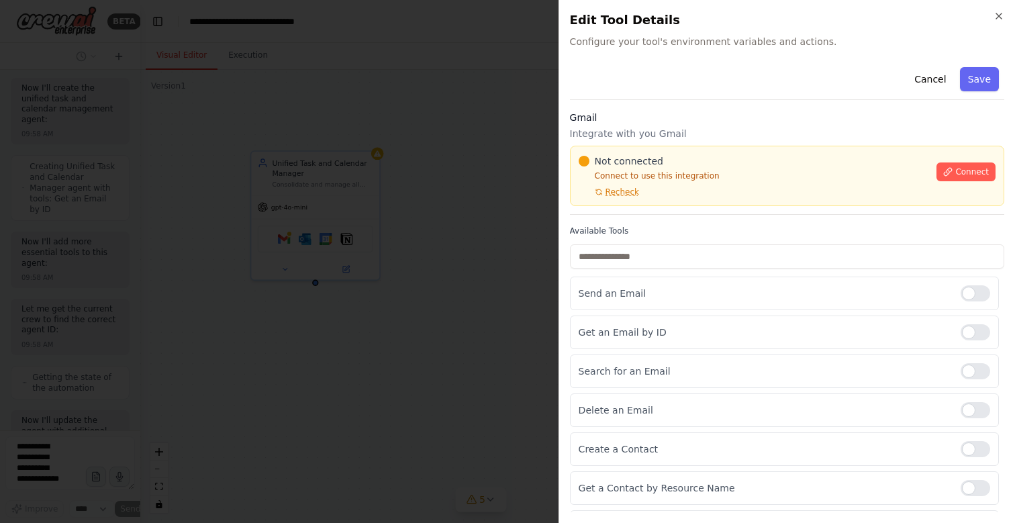
click at [646, 146] on div "Not connected Connect to use this integration Recheck Connect" at bounding box center [787, 176] width 434 height 60
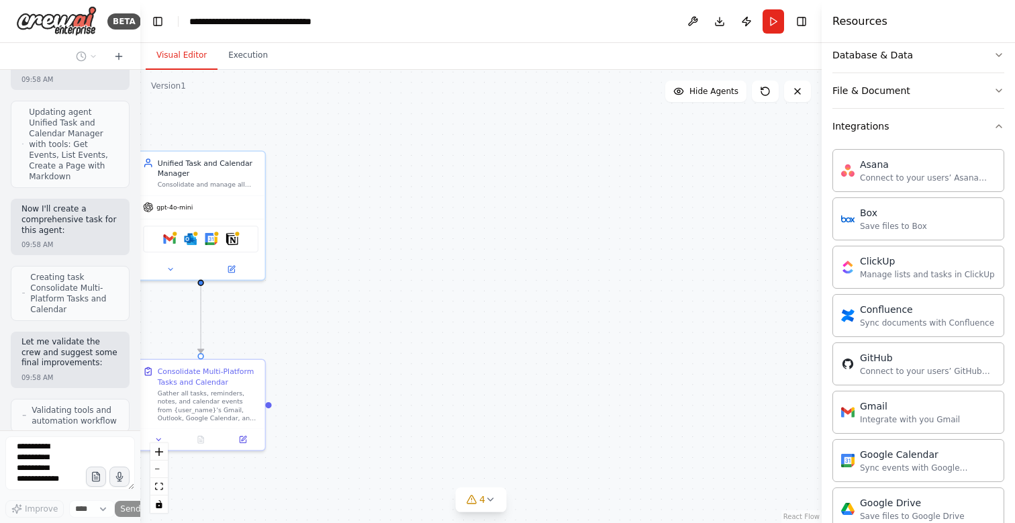
scroll to position [4023, 0]
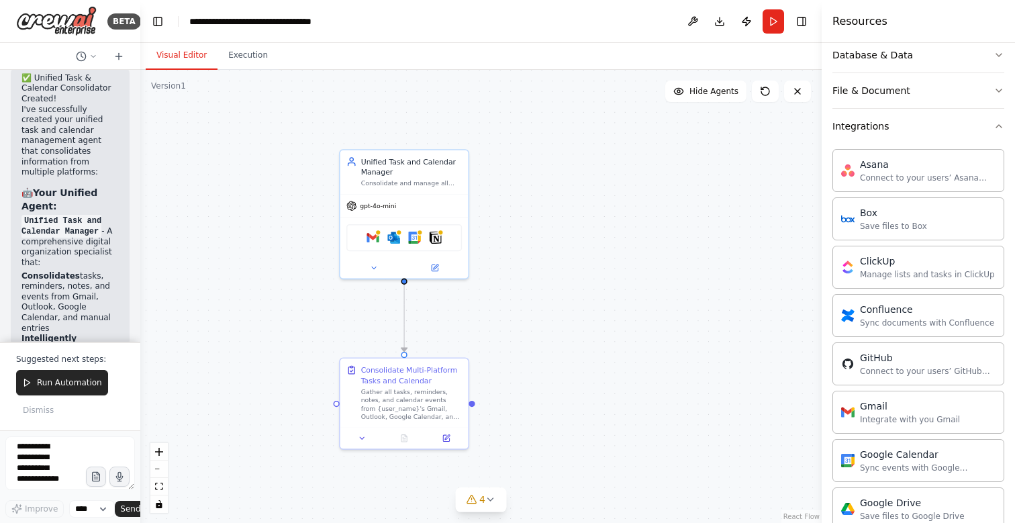
drag, startPoint x: 409, startPoint y: 259, endPoint x: 612, endPoint y: 257, distance: 203.5
click at [612, 257] on div ".deletable-edge-delete-btn { width: 20px; height: 20px; border: 0px solid #ffff…" at bounding box center [481, 296] width 682 height 453
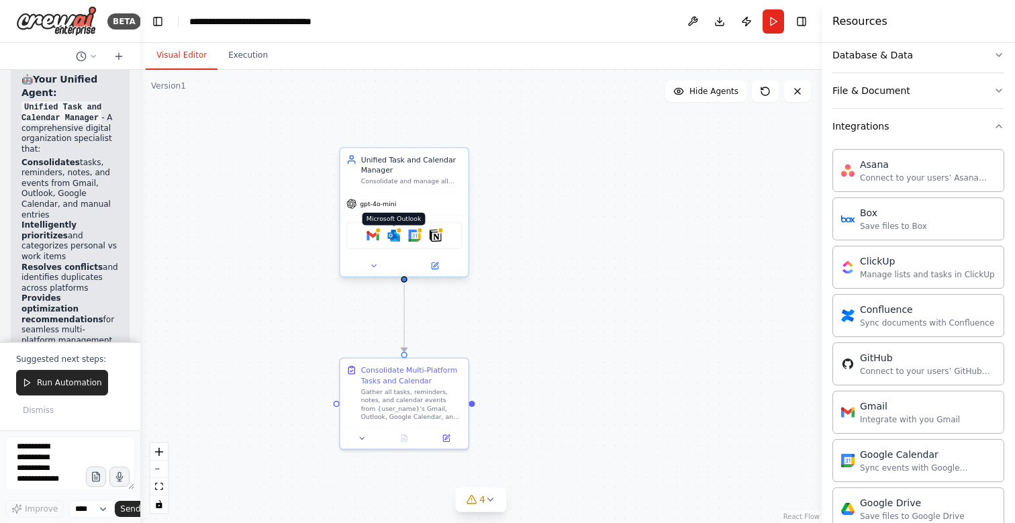
click at [393, 237] on img at bounding box center [393, 236] width 13 height 13
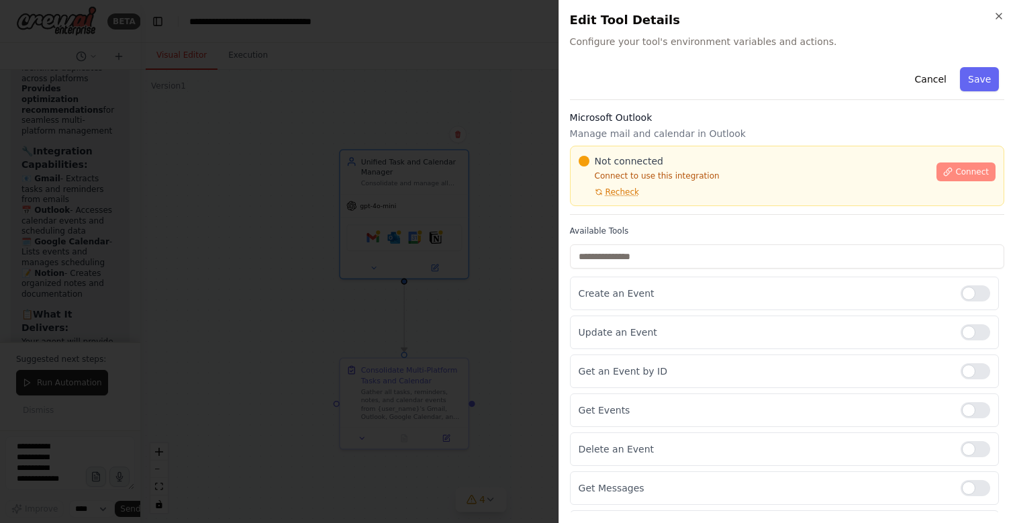
click at [946, 167] on icon at bounding box center [947, 171] width 9 height 9
click at [656, 146] on div "Not connected Connect to use this integration Recheck Connect" at bounding box center [787, 176] width 434 height 60
click at [666, 147] on div "Not connected Connect to use this integration Recheck Connect" at bounding box center [787, 176] width 434 height 60
click at [671, 171] on p "Connect to use this integration" at bounding box center [754, 176] width 351 height 11
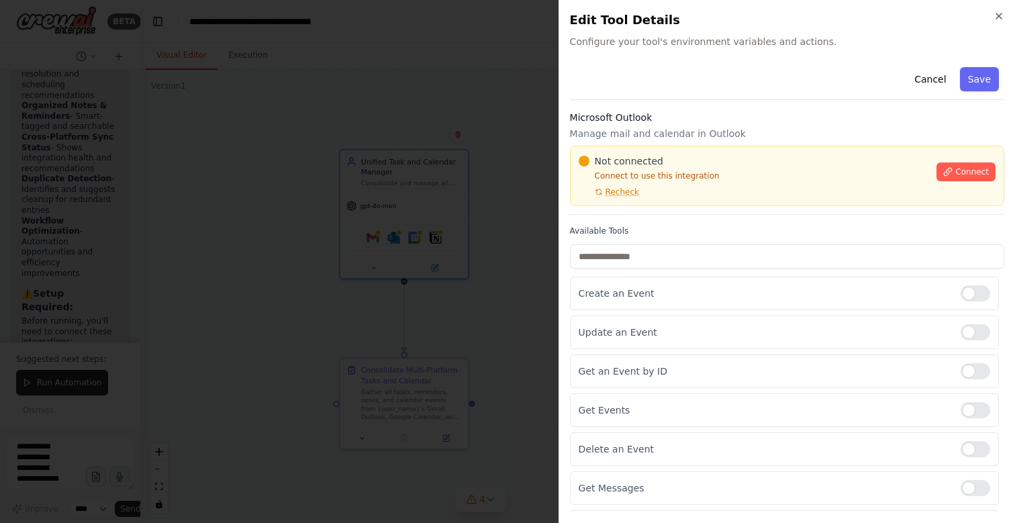
click at [674, 148] on div "Not connected Connect to use this integration Recheck Connect" at bounding box center [787, 176] width 434 height 60
click at [679, 154] on div "Not connected" at bounding box center [754, 160] width 351 height 13
click at [745, 130] on p "Manage mail and calendar in Outlook" at bounding box center [787, 133] width 434 height 13
click at [667, 152] on div "Not connected Connect to use this integration Recheck Connect" at bounding box center [787, 176] width 434 height 60
click at [741, 127] on p "Manage mail and calendar in Outlook" at bounding box center [787, 133] width 434 height 13
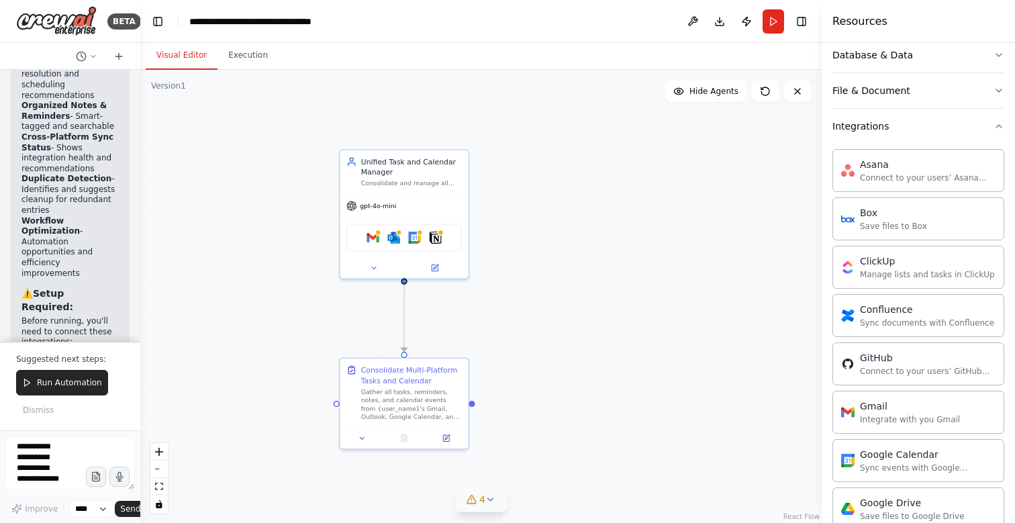
click at [475, 500] on icon at bounding box center [471, 499] width 11 height 11
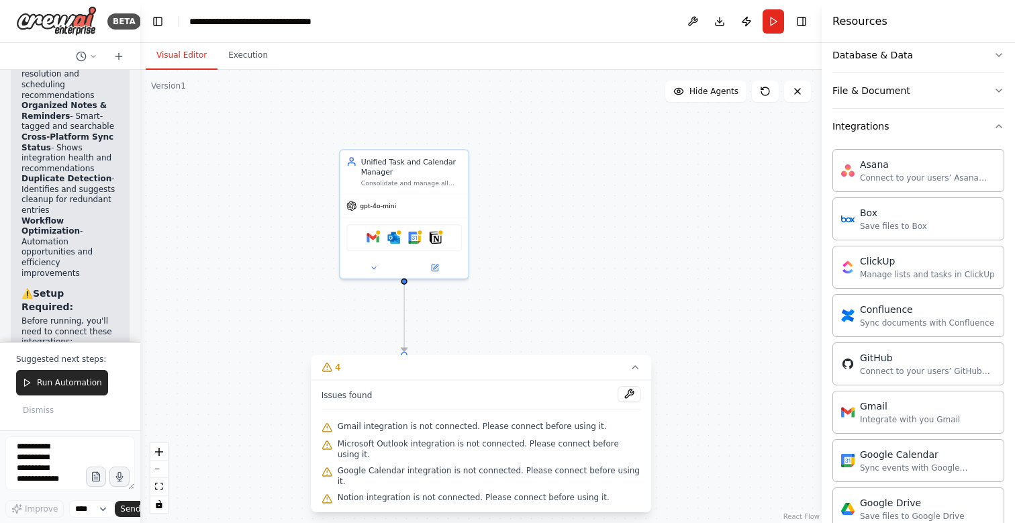
click at [447, 432] on span "Gmail integration is not connected. Please connect before using it." at bounding box center [472, 426] width 269 height 11
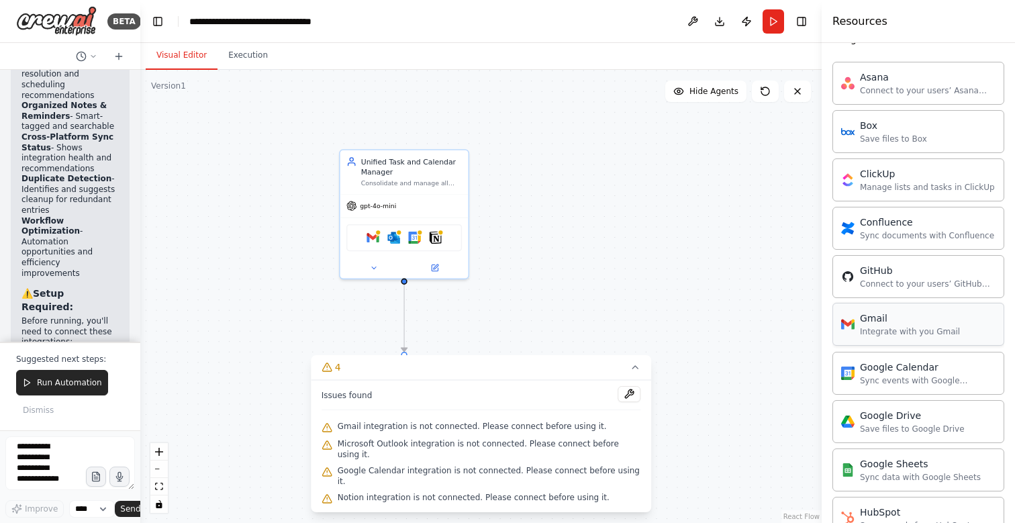
scroll to position [330, 0]
click at [476, 473] on div "Google Calendar integration is not connected. Please connect before using it." at bounding box center [482, 476] width 320 height 27
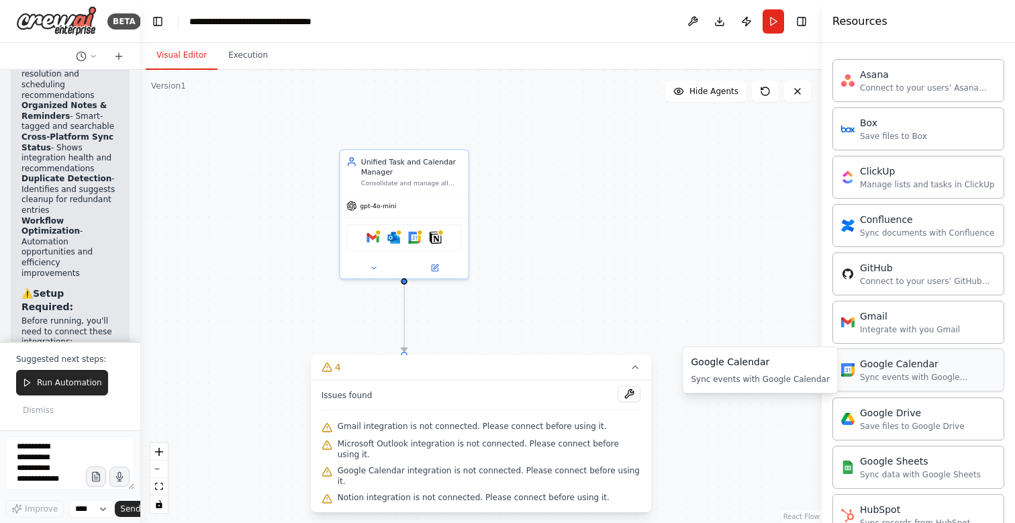
click at [880, 376] on div "Sync events with Google Calendar" at bounding box center [928, 377] width 136 height 11
click at [860, 367] on div "Google Calendar" at bounding box center [928, 363] width 136 height 13
click at [889, 375] on div "Sync events with Google Calendar" at bounding box center [928, 377] width 136 height 11
click at [415, 236] on img at bounding box center [414, 236] width 13 height 13
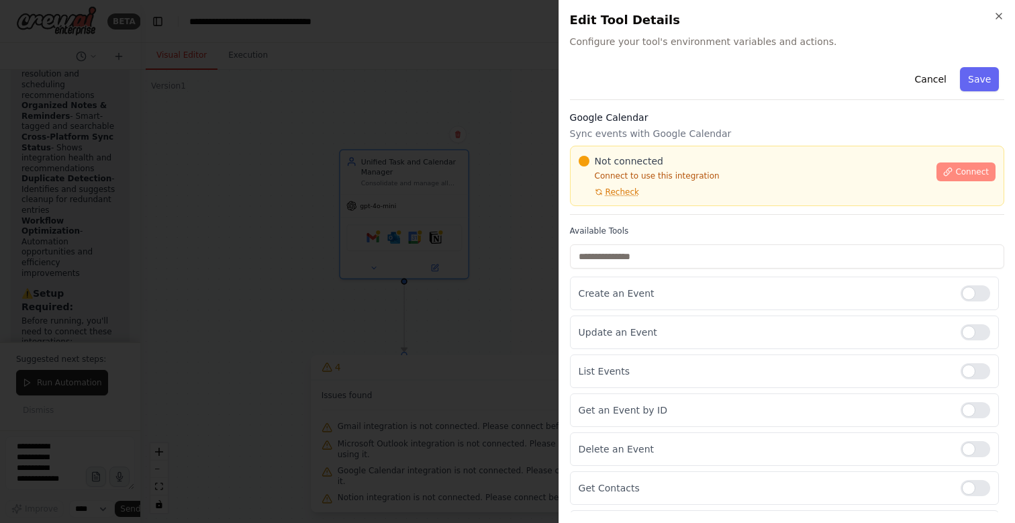
click at [973, 167] on span "Connect" at bounding box center [973, 172] width 34 height 11
click at [618, 146] on div "Not connected Connect to use this integration Recheck Connect" at bounding box center [787, 176] width 434 height 60
click at [643, 150] on div "Not connected Connect to use this integration Recheck Connect" at bounding box center [787, 176] width 434 height 60
click at [620, 144] on div "Google Calendar Sync events with Google Calendar Not connected Connect to use t…" at bounding box center [787, 163] width 434 height 104
click at [643, 151] on div "Not connected Connect to use this integration Recheck Connect" at bounding box center [787, 176] width 434 height 60
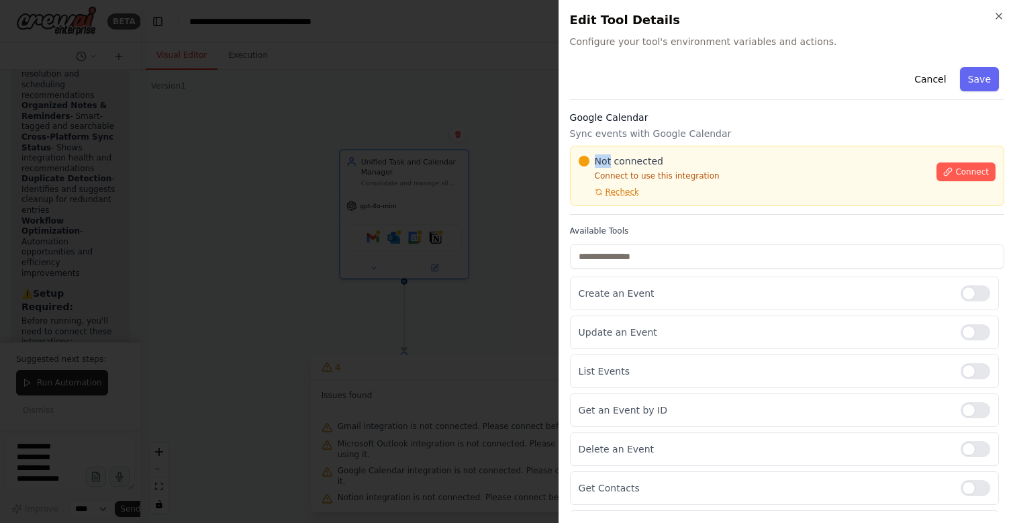
click at [643, 151] on div "Not connected Connect to use this integration Recheck Connect" at bounding box center [787, 176] width 434 height 60
click at [640, 150] on div "Not connected Connect to use this integration Recheck Connect" at bounding box center [787, 176] width 434 height 60
click at [667, 147] on div "Not connected Connect to use this integration Recheck Connect" at bounding box center [787, 176] width 434 height 60
click at [651, 152] on div "Not connected Connect to use this integration Recheck Connect" at bounding box center [787, 176] width 434 height 60
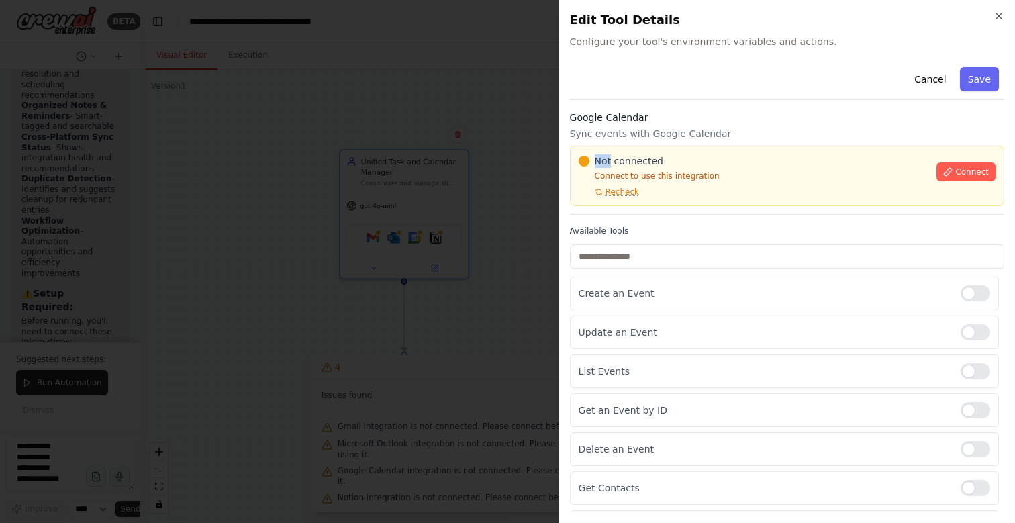
click at [651, 152] on div "Not connected Connect to use this integration Recheck Connect" at bounding box center [787, 176] width 434 height 60
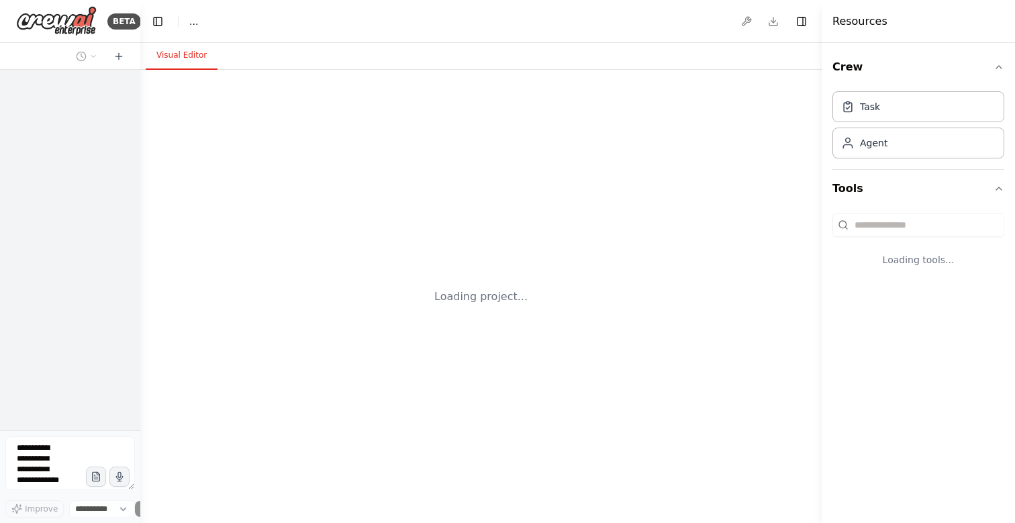
select select "****"
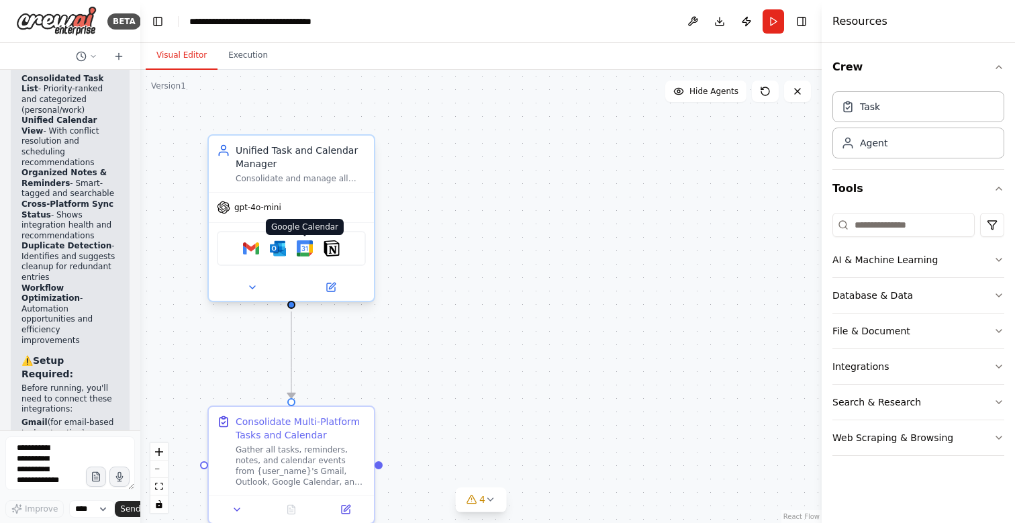
click at [305, 250] on img at bounding box center [305, 248] width 16 height 16
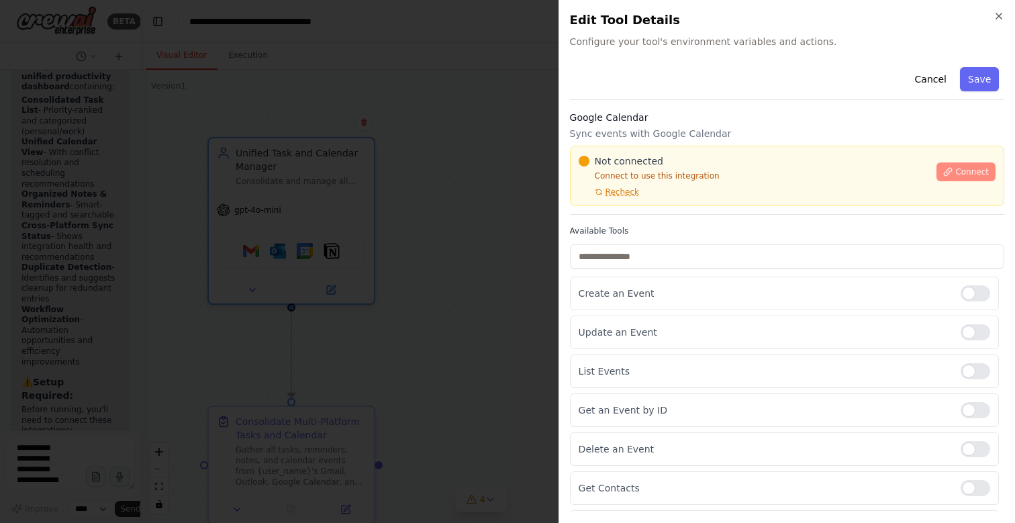
click at [979, 171] on span "Connect" at bounding box center [973, 172] width 34 height 11
click at [643, 148] on div "Not connected Connect to use this integration Recheck Connect" at bounding box center [787, 176] width 434 height 60
click at [618, 142] on div "Google Calendar Sync events with Google Calendar Not connected Connect to use t…" at bounding box center [787, 163] width 434 height 104
click at [647, 142] on div "Google Calendar Sync events with Google Calendar Not connected Connect to use t…" at bounding box center [787, 163] width 434 height 104
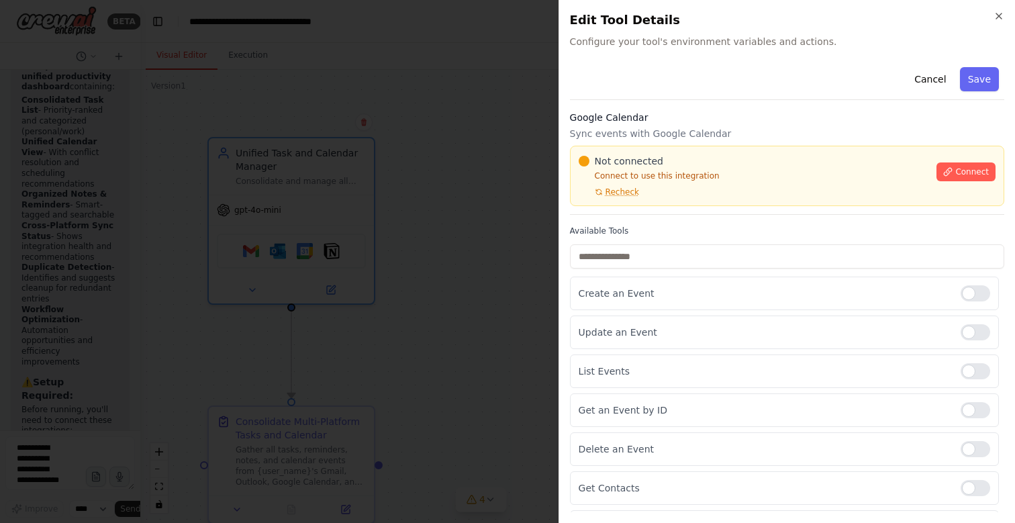
click at [645, 152] on div "Not connected Connect to use this integration Recheck Connect" at bounding box center [787, 176] width 434 height 60
click at [647, 153] on div "Not connected Connect to use this integration Recheck Connect" at bounding box center [787, 176] width 434 height 60
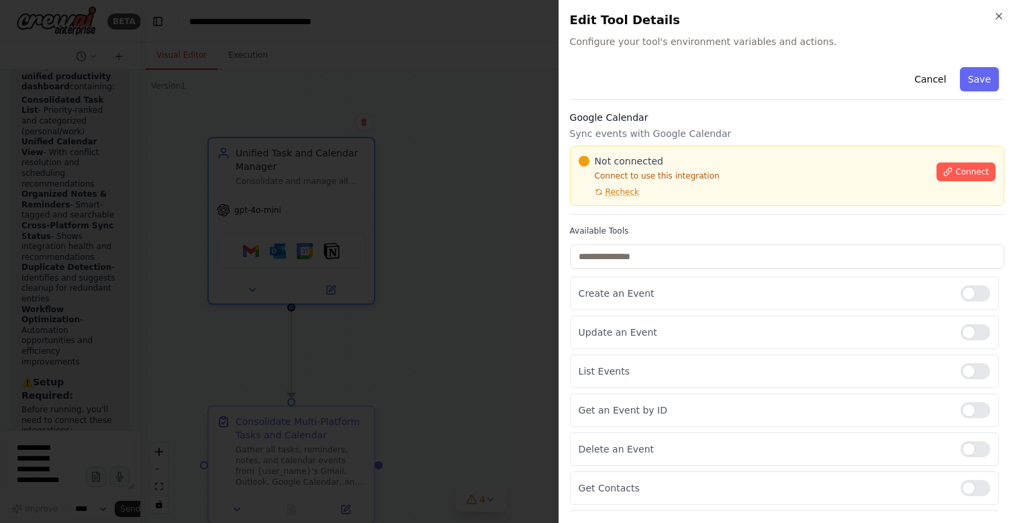
click at [649, 156] on span "Not connected" at bounding box center [629, 160] width 68 height 13
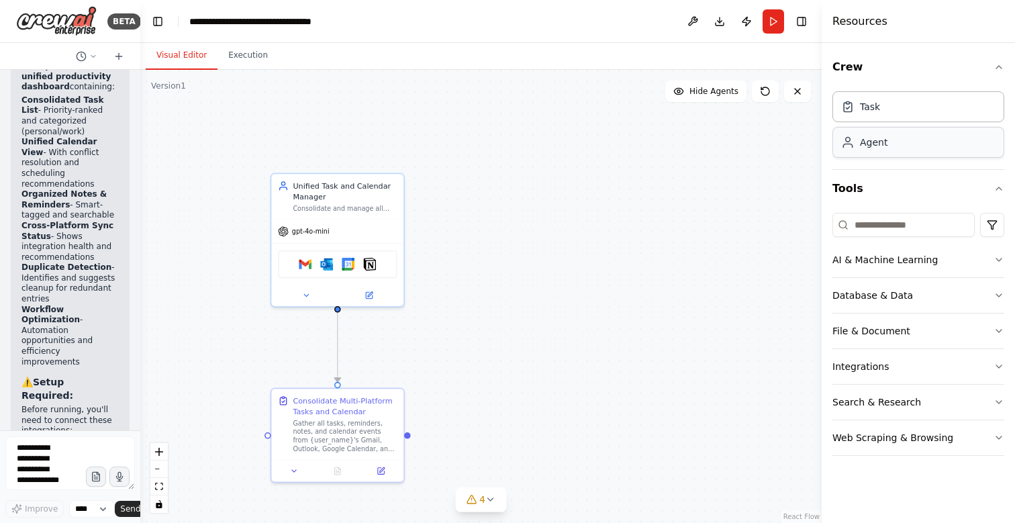
click at [868, 144] on div "Agent" at bounding box center [874, 142] width 28 height 13
click at [692, 19] on button at bounding box center [692, 21] width 21 height 24
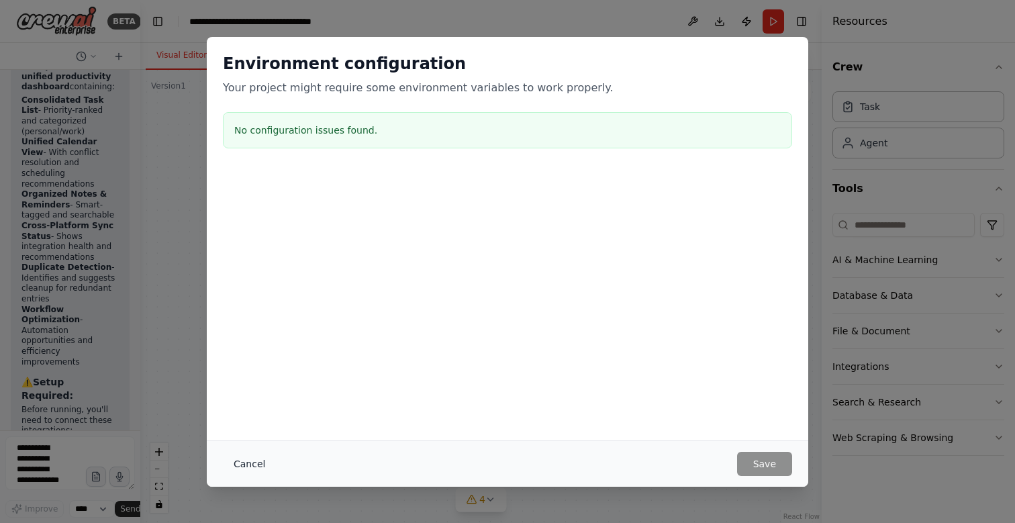
click at [267, 467] on button "Cancel" at bounding box center [249, 464] width 53 height 24
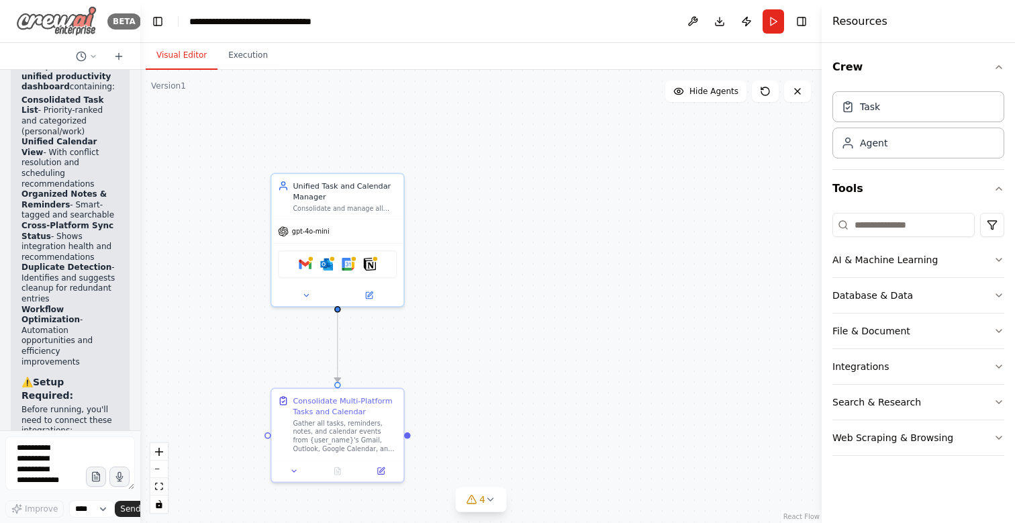
click at [75, 21] on img at bounding box center [56, 21] width 81 height 30
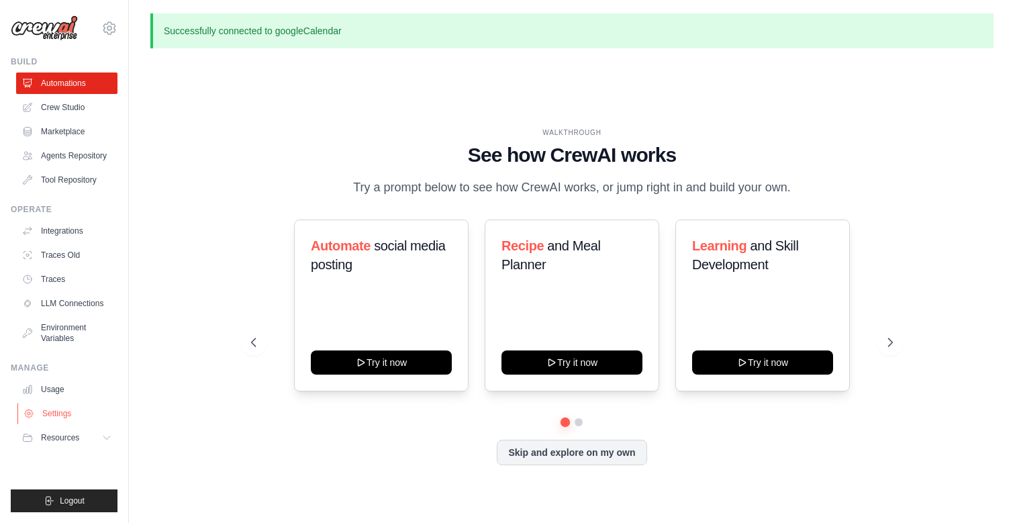
click at [66, 418] on link "Settings" at bounding box center [67, 413] width 101 height 21
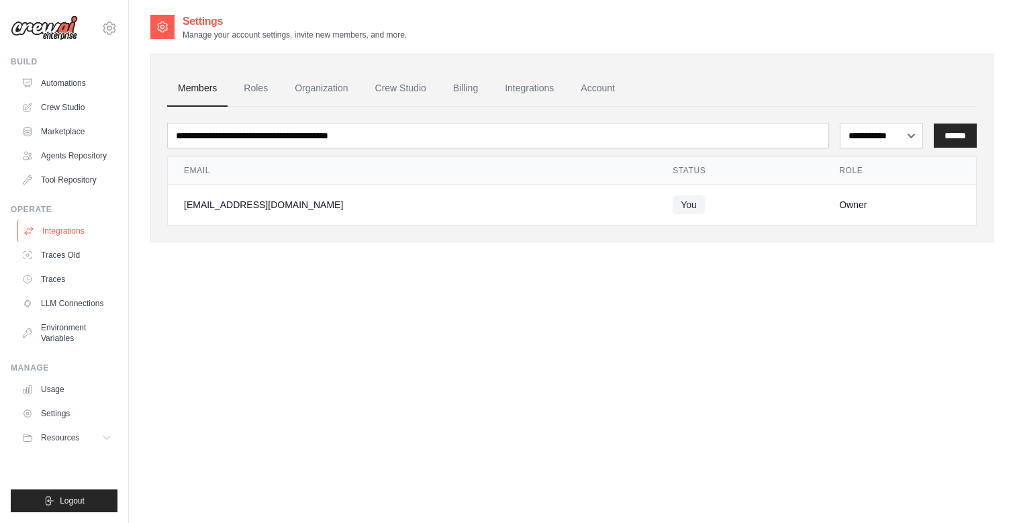
click at [78, 225] on link "Integrations" at bounding box center [67, 230] width 101 height 21
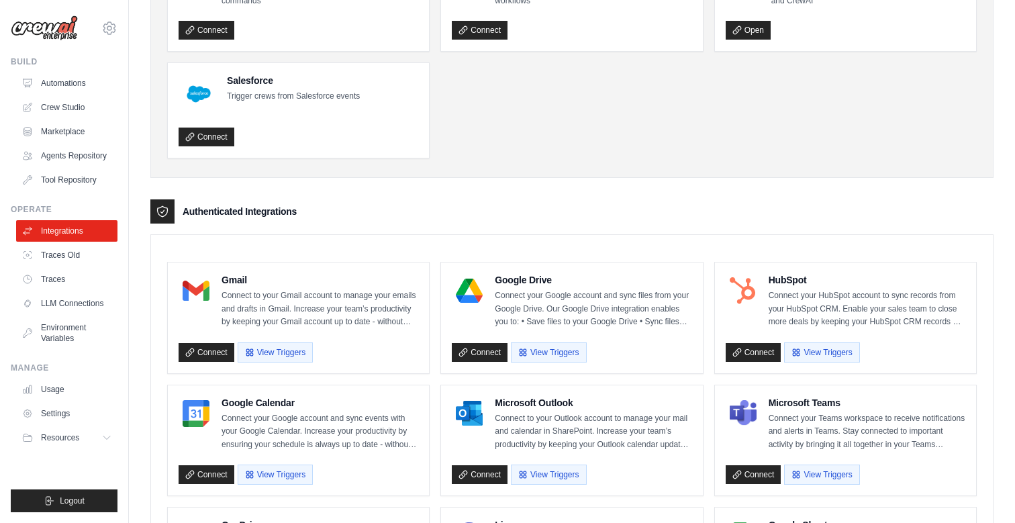
scroll to position [164, 0]
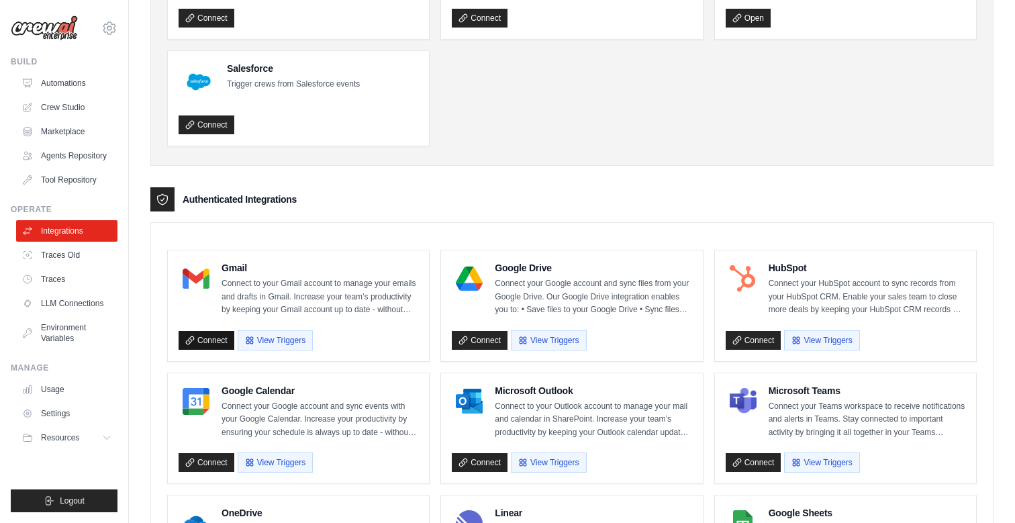
click at [221, 340] on link "Connect" at bounding box center [207, 340] width 56 height 19
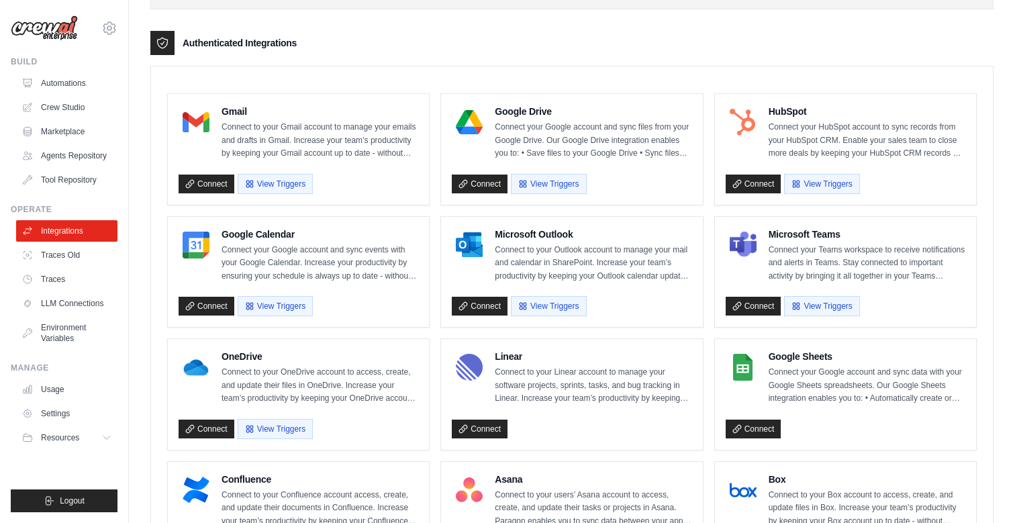
scroll to position [337, 0]
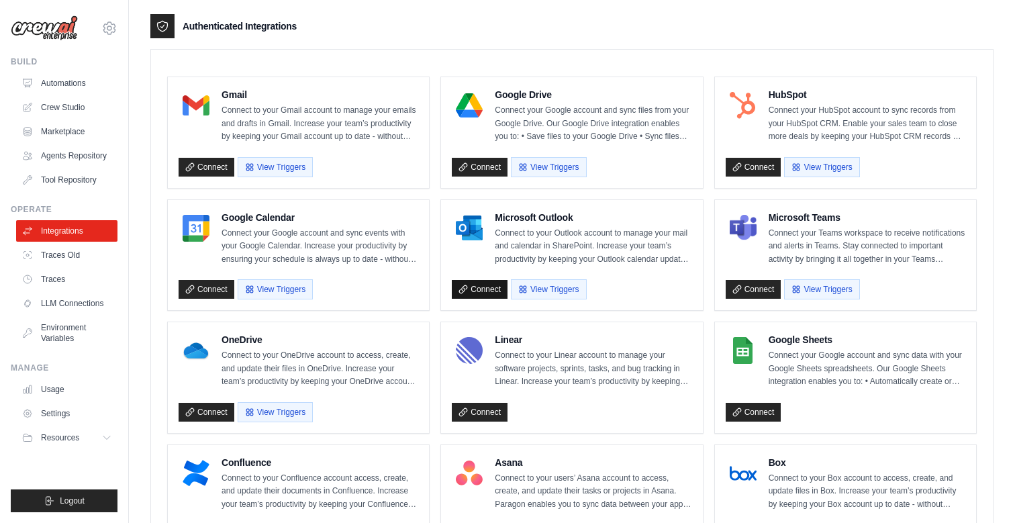
click at [481, 290] on link "Connect" at bounding box center [480, 289] width 56 height 19
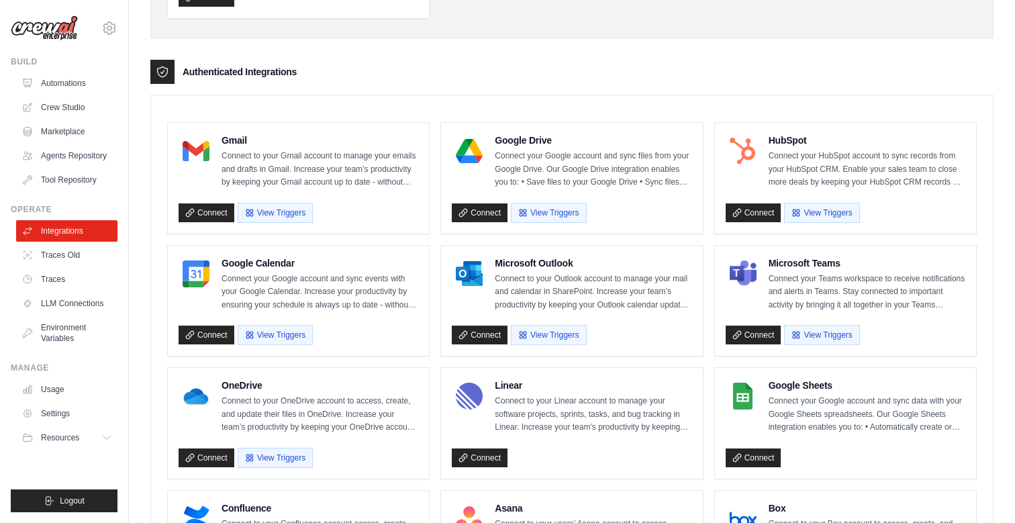
scroll to position [292, 0]
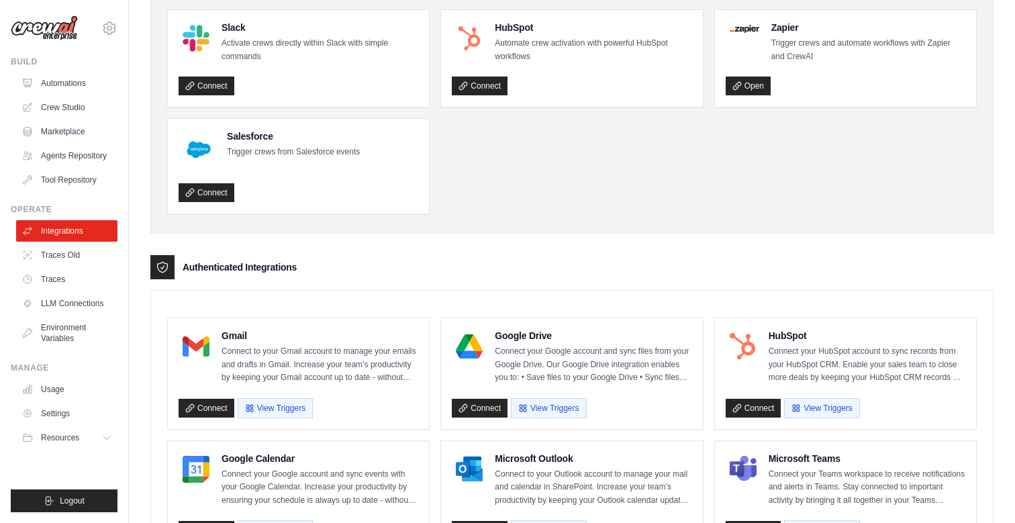
scroll to position [101, 0]
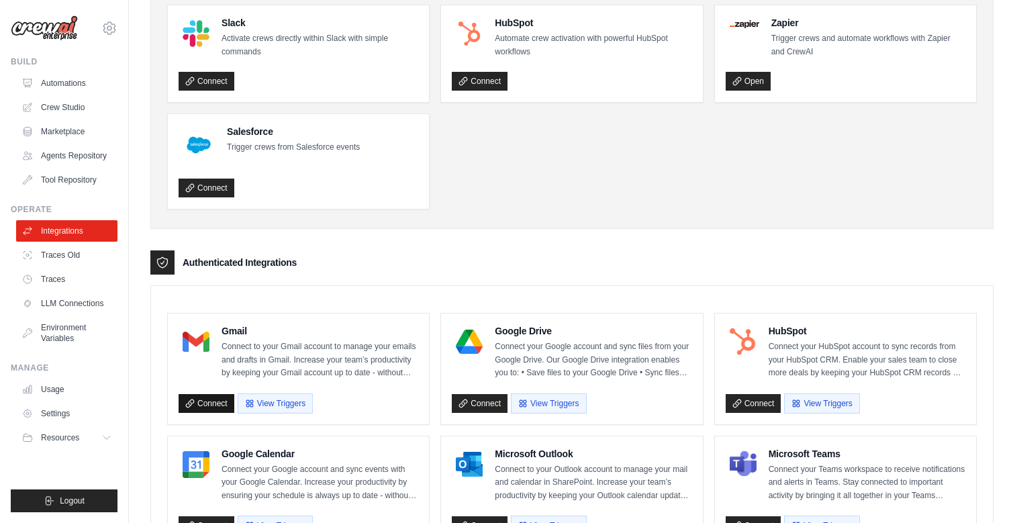
click at [212, 402] on link "Connect" at bounding box center [207, 403] width 56 height 19
click at [73, 413] on link "Settings" at bounding box center [67, 413] width 101 height 21
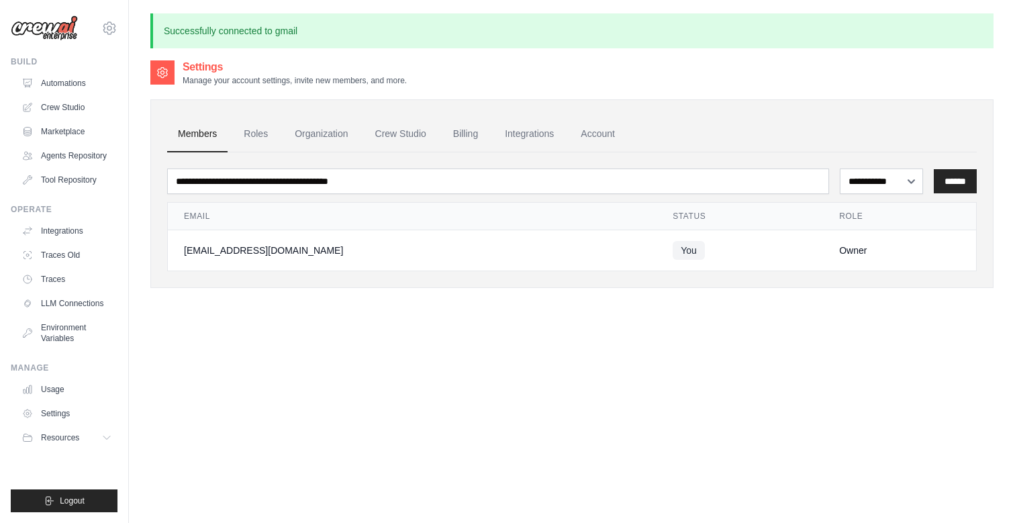
click at [657, 246] on td "You" at bounding box center [740, 250] width 167 height 41
click at [626, 138] on link "Account" at bounding box center [598, 134] width 56 height 36
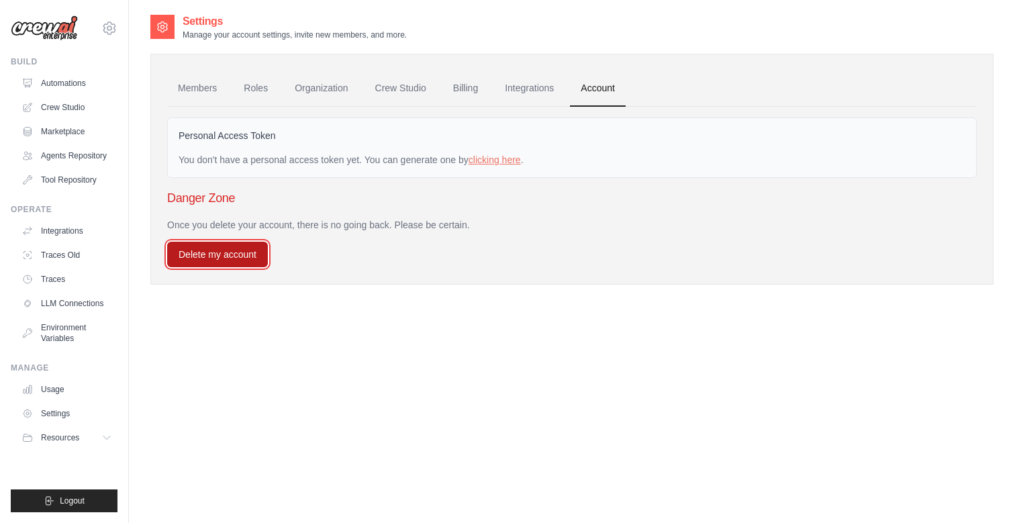
click at [239, 253] on button "Delete my account" at bounding box center [217, 255] width 101 height 26
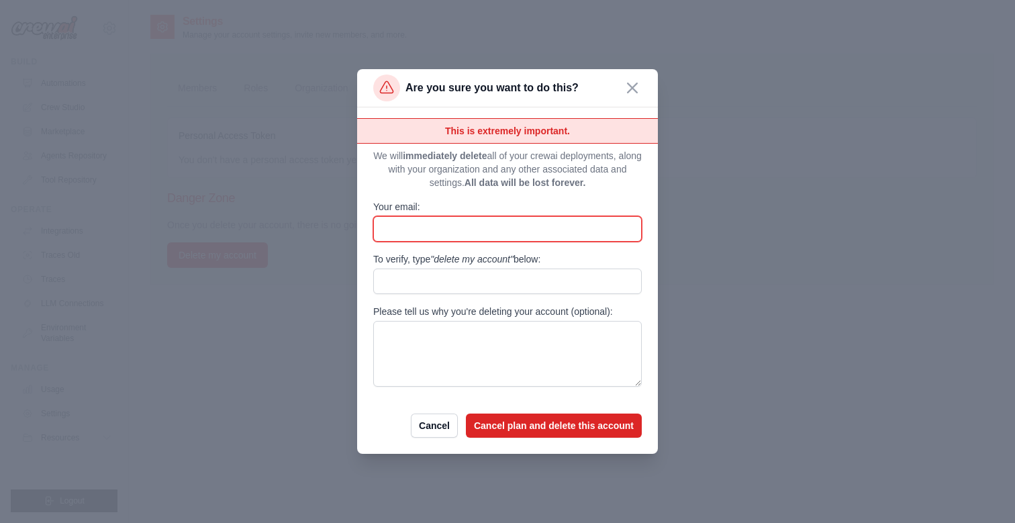
click at [510, 224] on input "Your email:" at bounding box center [507, 229] width 269 height 26
type input "**********"
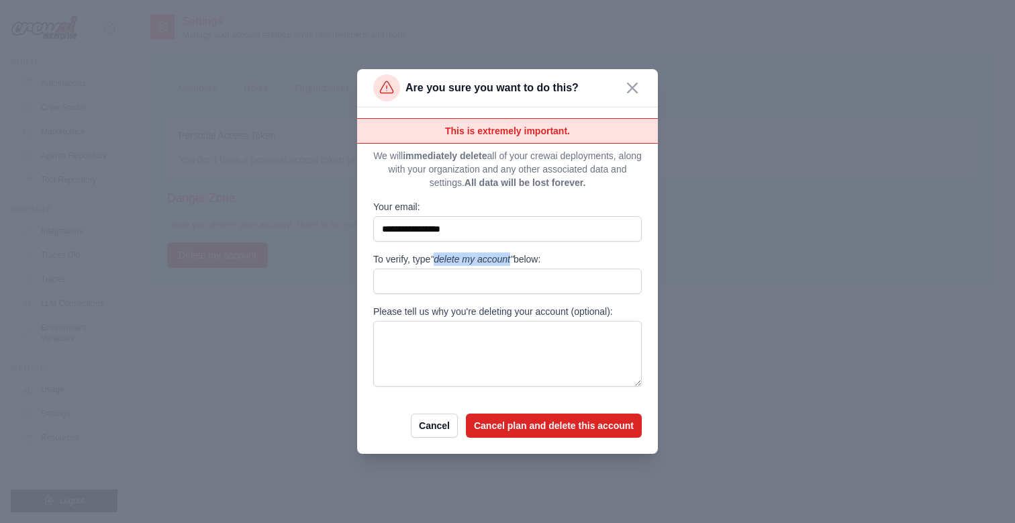
drag, startPoint x: 445, startPoint y: 257, endPoint x: 524, endPoint y: 260, distance: 79.3
click at [514, 260] on span ""delete my account"" at bounding box center [471, 259] width 83 height 11
copy span "delete my account"
click at [468, 281] on input "To verify, type "delete my account" below:" at bounding box center [507, 282] width 269 height 26
paste input "**********"
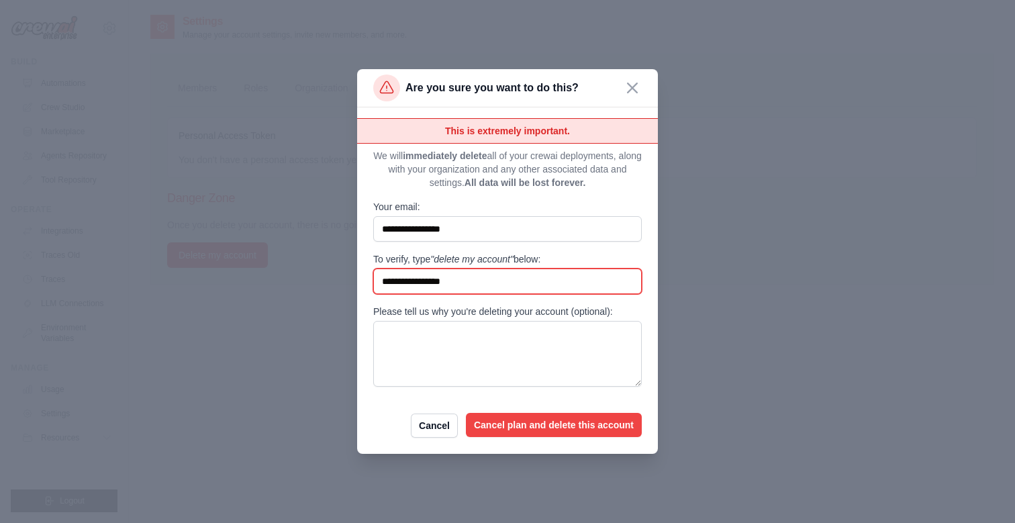
type input "**********"
click at [537, 428] on button "Cancel plan and delete this account" at bounding box center [554, 425] width 176 height 24
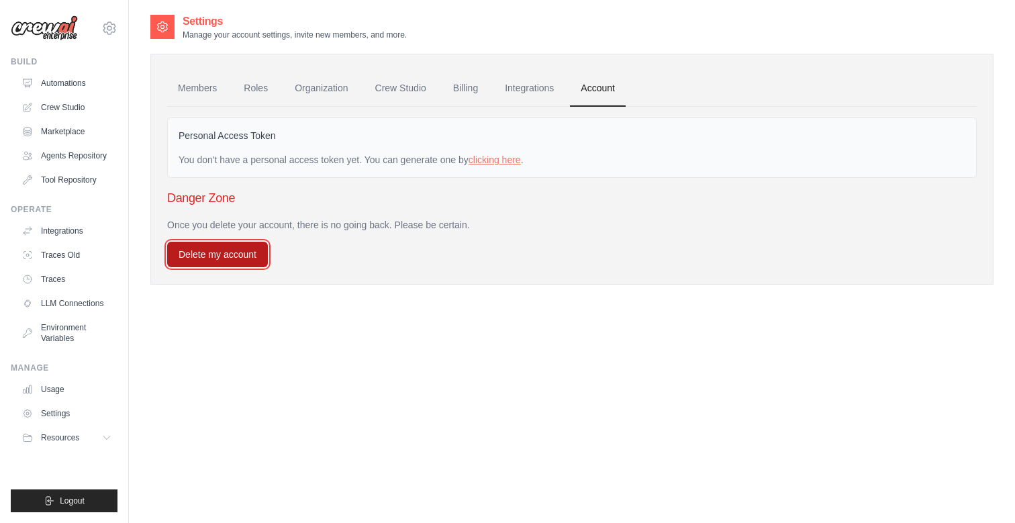
click at [232, 257] on button "Delete my account" at bounding box center [217, 255] width 101 height 26
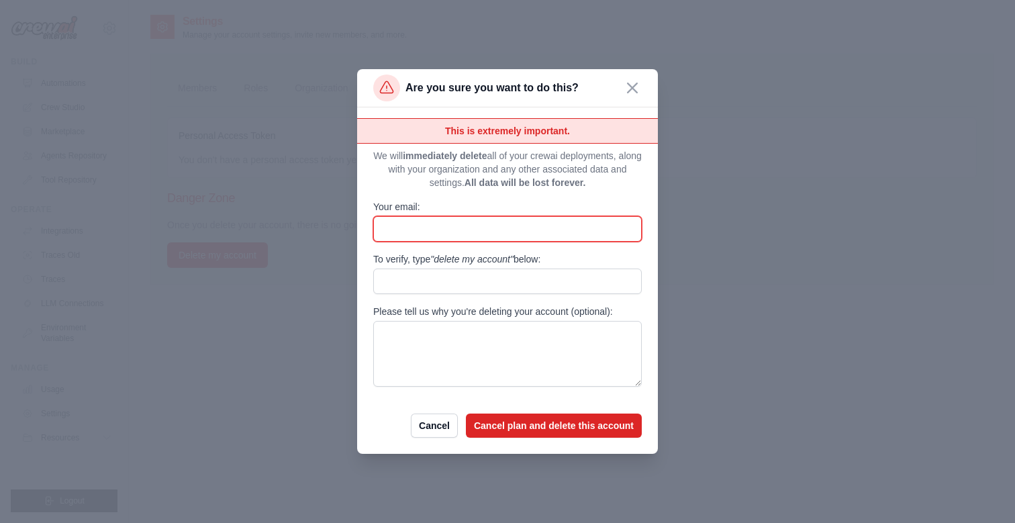
click at [467, 231] on input "Your email:" at bounding box center [507, 229] width 269 height 26
type input "**********"
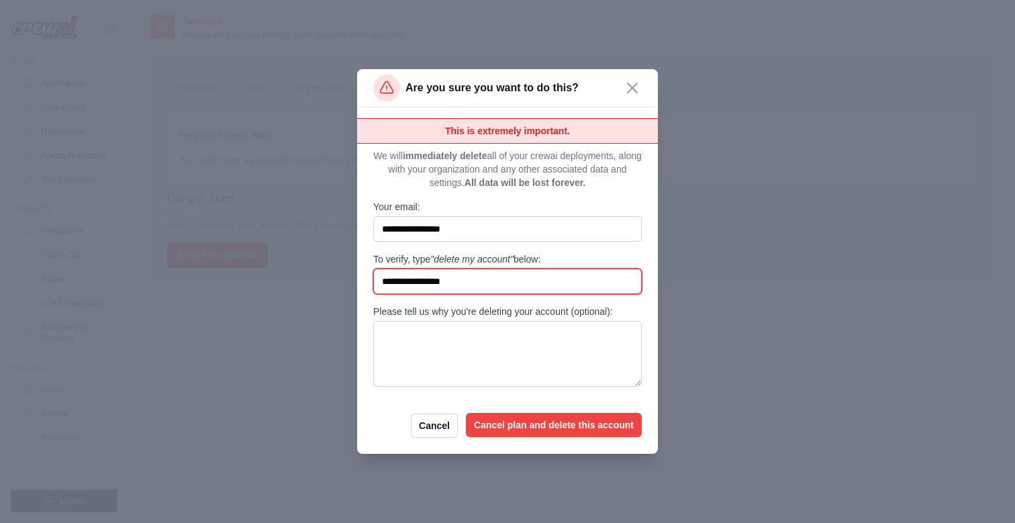
type input "**********"
click at [516, 428] on button "Cancel plan and delete this account" at bounding box center [554, 425] width 176 height 24
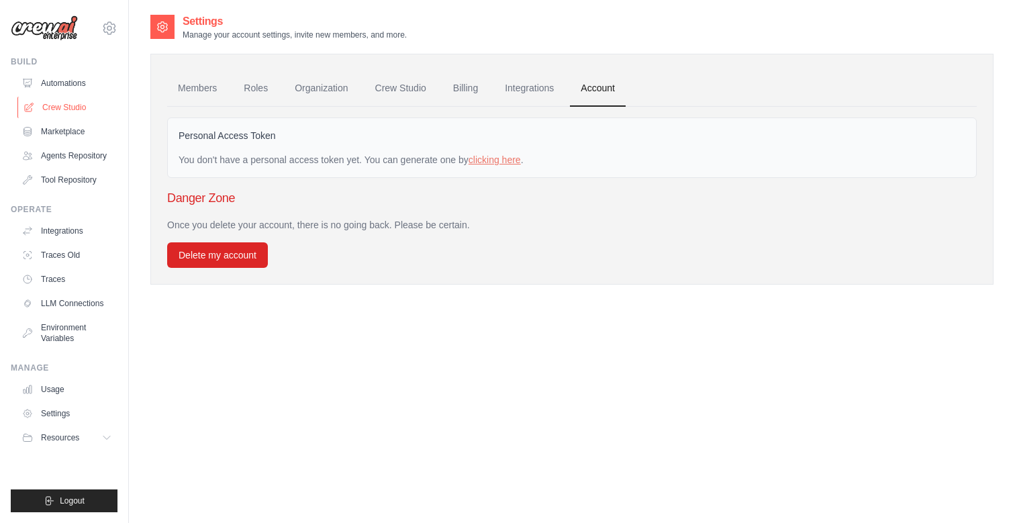
click at [82, 107] on link "Crew Studio" at bounding box center [67, 107] width 101 height 21
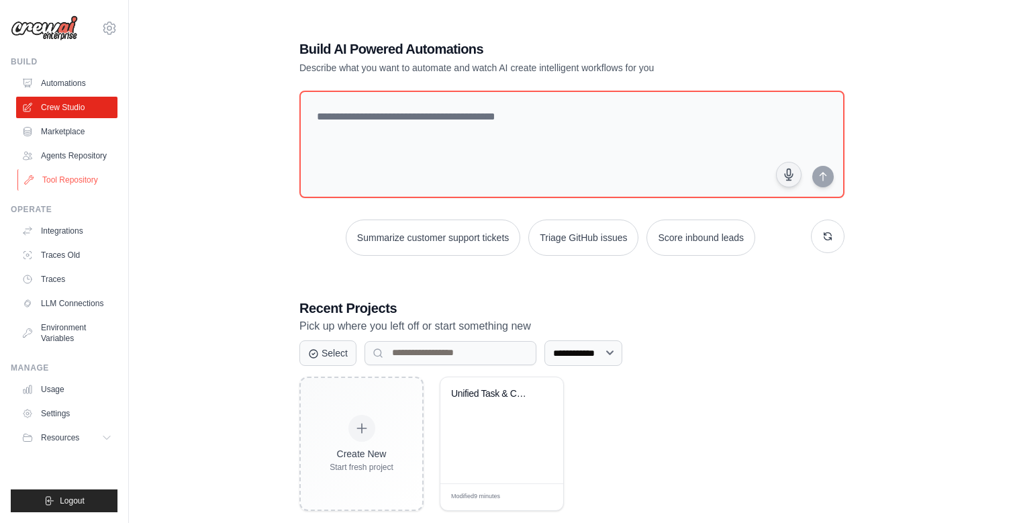
click at [77, 173] on link "Tool Repository" at bounding box center [67, 179] width 101 height 21
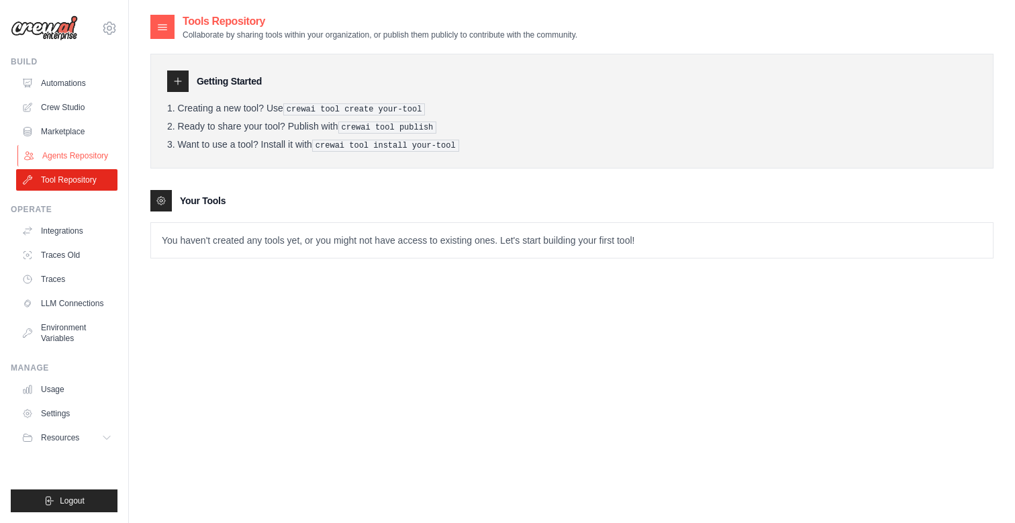
click at [92, 156] on link "Agents Repository" at bounding box center [67, 155] width 101 height 21
